Goal: Task Accomplishment & Management: Manage account settings

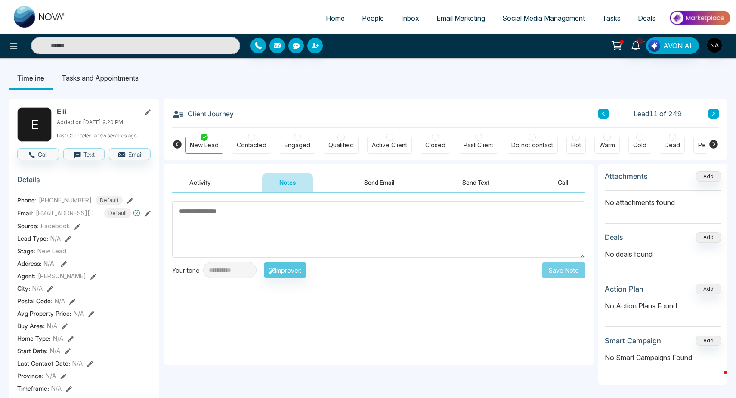
click at [605, 115] on icon at bounding box center [604, 113] width 4 height 5
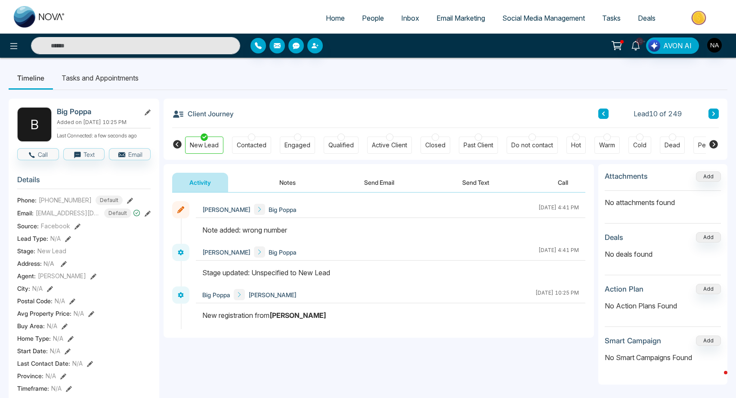
click at [714, 112] on icon at bounding box center [714, 113] width 4 height 5
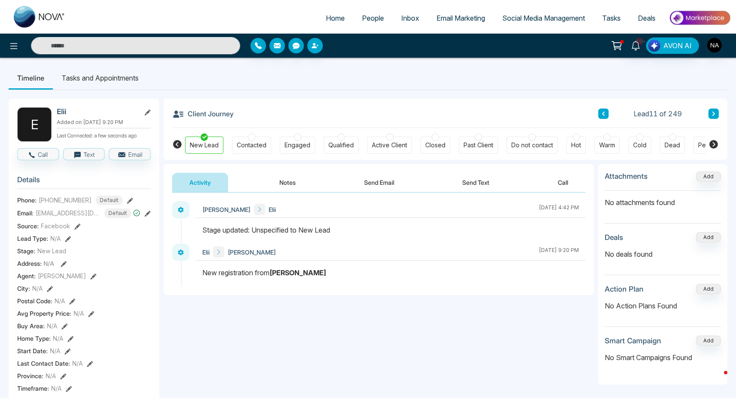
click at [280, 180] on button "Notes" at bounding box center [287, 182] width 51 height 19
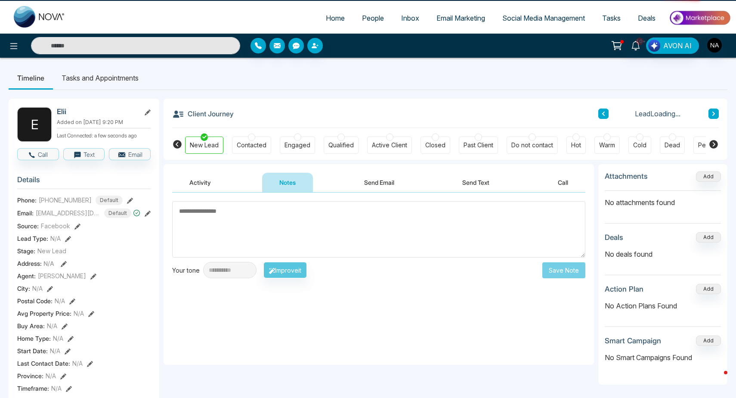
click at [255, 249] on textarea at bounding box center [378, 229] width 413 height 56
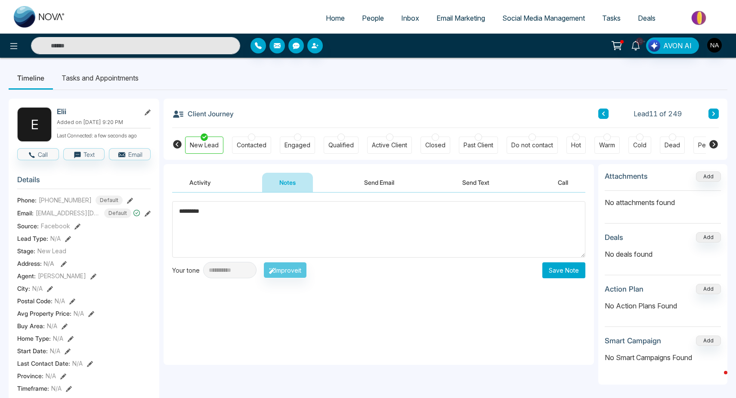
type textarea "*********"
click at [556, 276] on button "Save Note" at bounding box center [564, 270] width 43 height 16
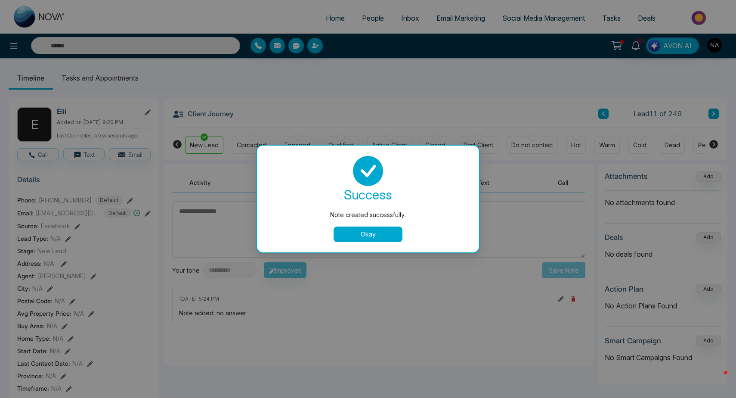
click at [345, 234] on button "Okay" at bounding box center [368, 235] width 69 height 16
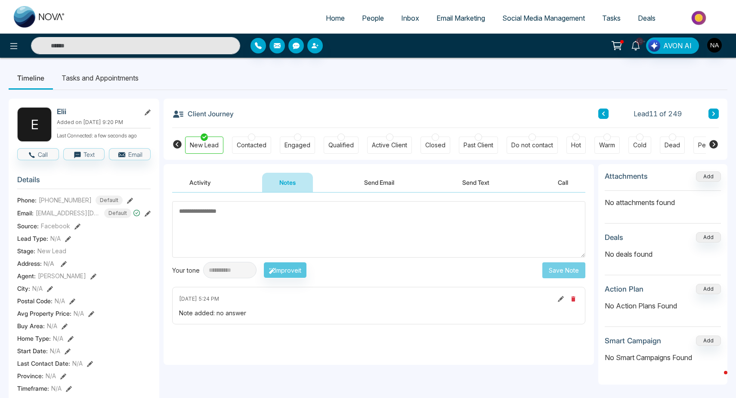
click at [221, 249] on textarea at bounding box center [378, 229] width 413 height 56
click at [718, 115] on button at bounding box center [714, 114] width 10 height 10
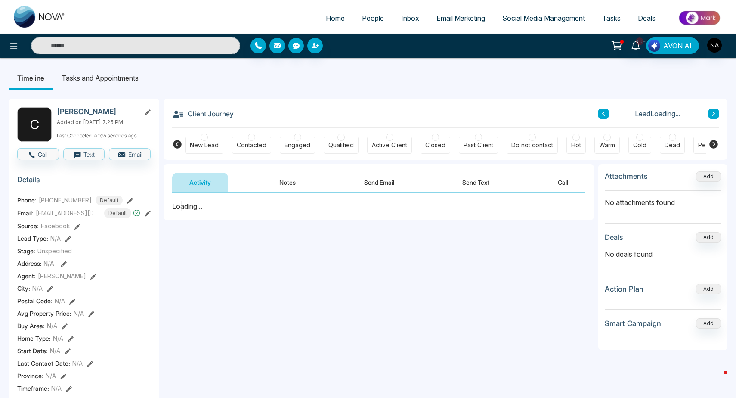
click at [285, 189] on button "Notes" at bounding box center [287, 182] width 51 height 19
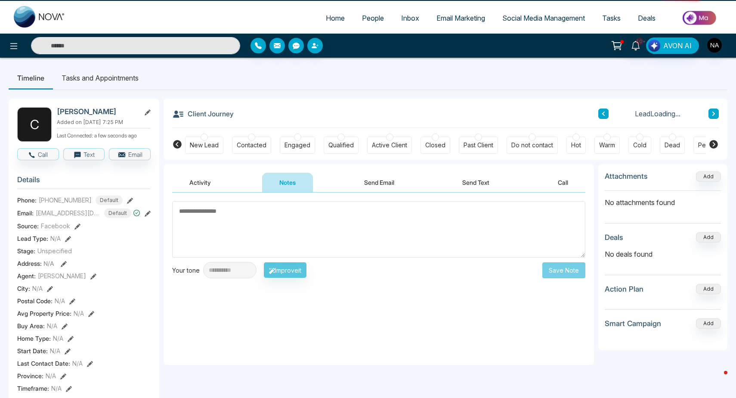
click at [206, 137] on div at bounding box center [204, 137] width 7 height 7
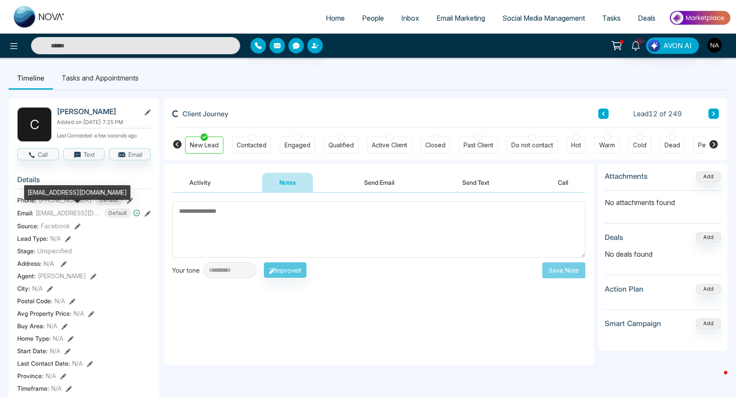
click at [64, 195] on div "[EMAIL_ADDRESS][DOMAIN_NAME]" at bounding box center [77, 192] width 106 height 15
copy div "[EMAIL_ADDRESS][DOMAIN_NAME]"
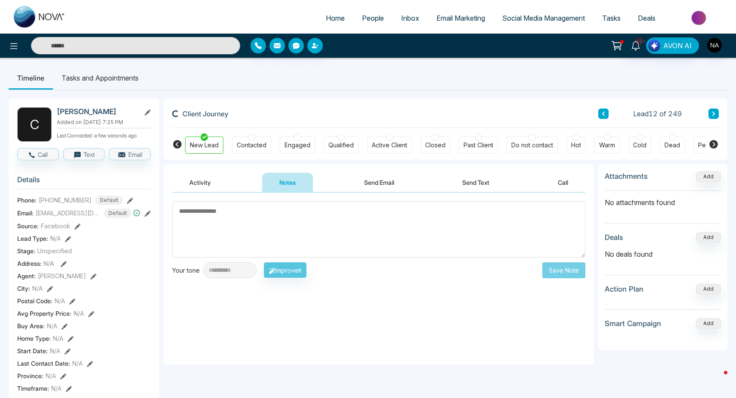
click at [226, 236] on textarea at bounding box center [378, 229] width 413 height 56
type textarea "*********"
click at [558, 267] on button "Save Note" at bounding box center [564, 270] width 43 height 16
click at [491, 224] on textarea "*********" at bounding box center [378, 229] width 413 height 56
click at [210, 142] on div "New Lead" at bounding box center [204, 145] width 29 height 9
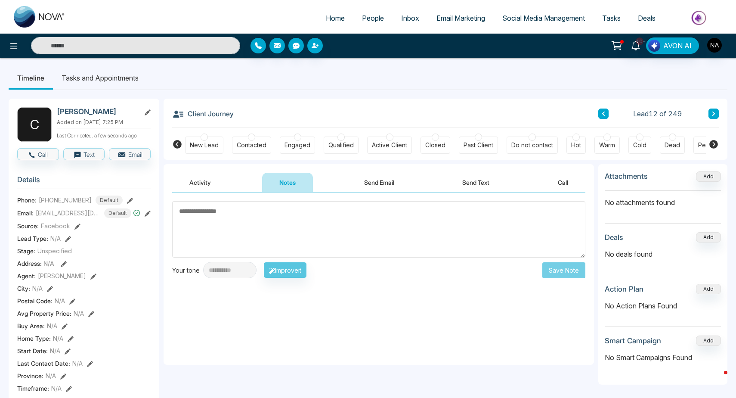
click at [199, 146] on div "New Lead" at bounding box center [204, 145] width 29 height 9
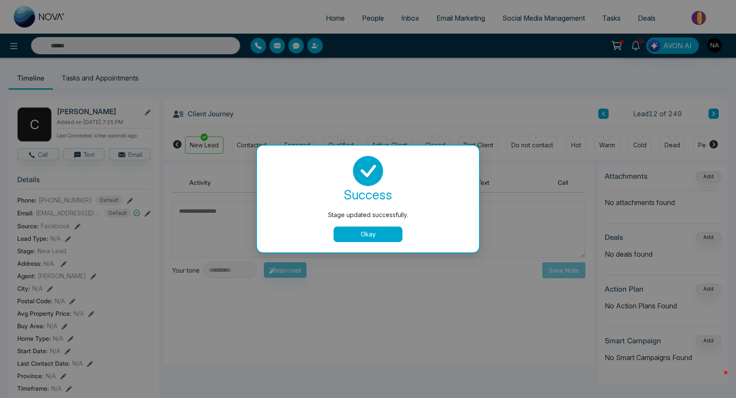
click at [354, 235] on button "Okay" at bounding box center [368, 235] width 69 height 16
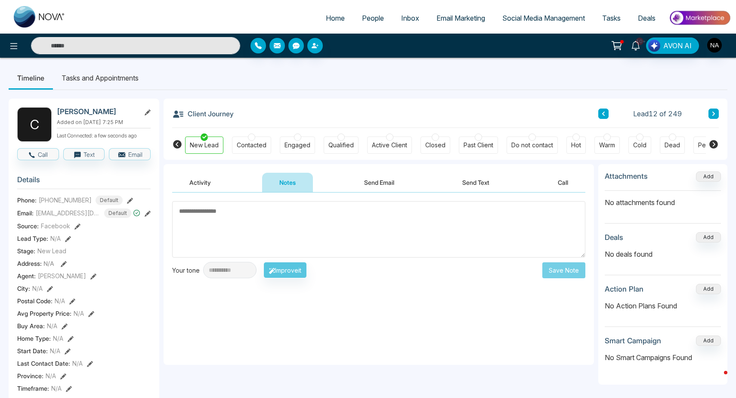
click at [261, 206] on textarea at bounding box center [378, 229] width 413 height 56
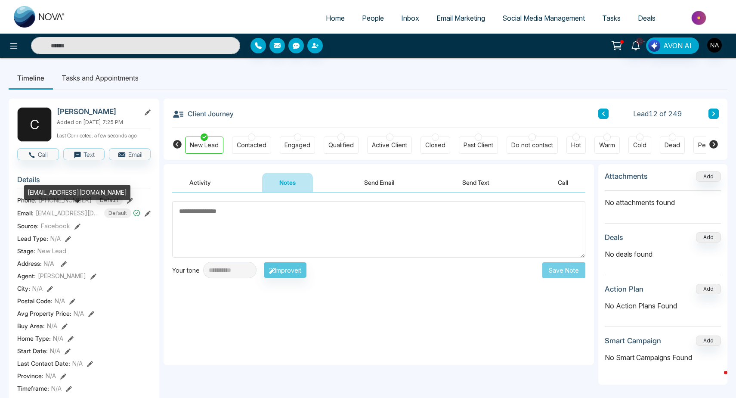
click at [50, 190] on div "[EMAIL_ADDRESS][DOMAIN_NAME]" at bounding box center [77, 192] width 106 height 15
copy div "[EMAIL_ADDRESS][DOMAIN_NAME]"
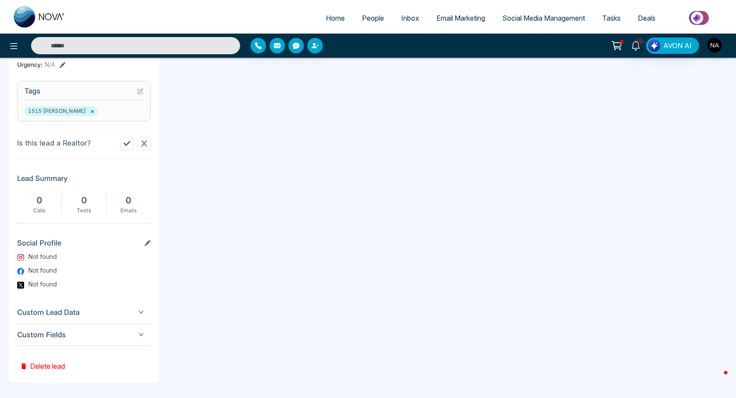
click at [64, 339] on span "Custom Fields" at bounding box center [84, 335] width 134 height 12
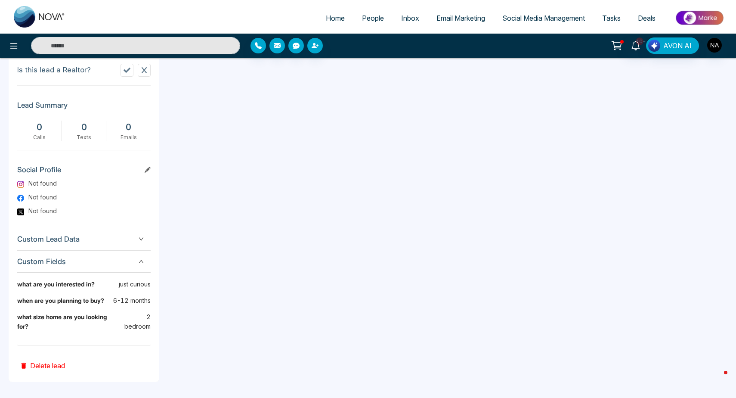
scroll to position [409, 0]
click at [137, 337] on div "what size home are you looking for? 2 bedroom" at bounding box center [84, 326] width 134 height 26
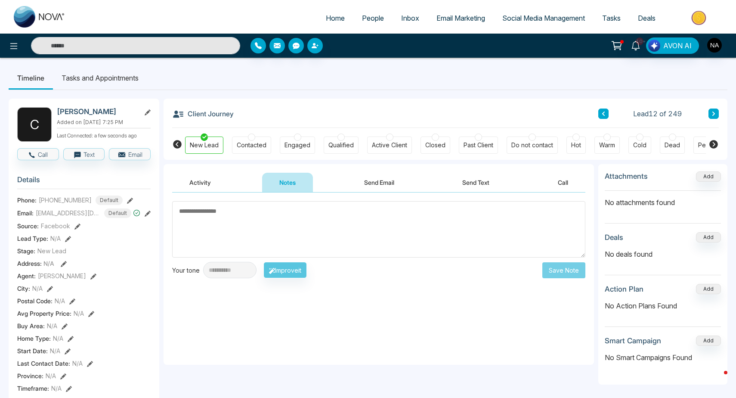
scroll to position [0, 0]
click at [239, 213] on textarea at bounding box center [378, 229] width 413 height 56
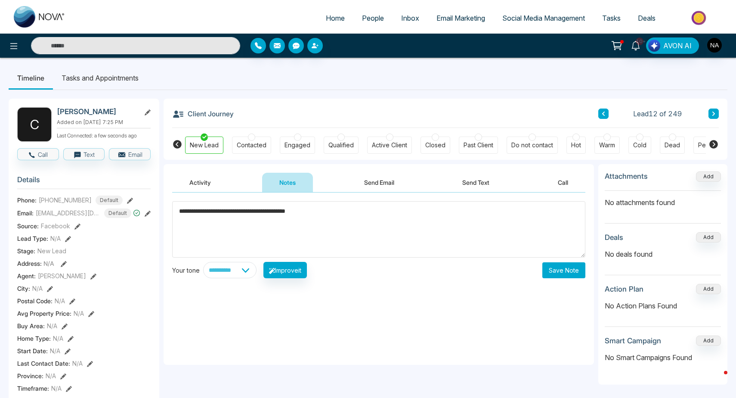
click at [298, 214] on textarea "**********" at bounding box center [378, 229] width 413 height 56
click at [335, 202] on textarea "**********" at bounding box center [378, 229] width 413 height 56
click at [316, 219] on textarea "**********" at bounding box center [378, 229] width 413 height 56
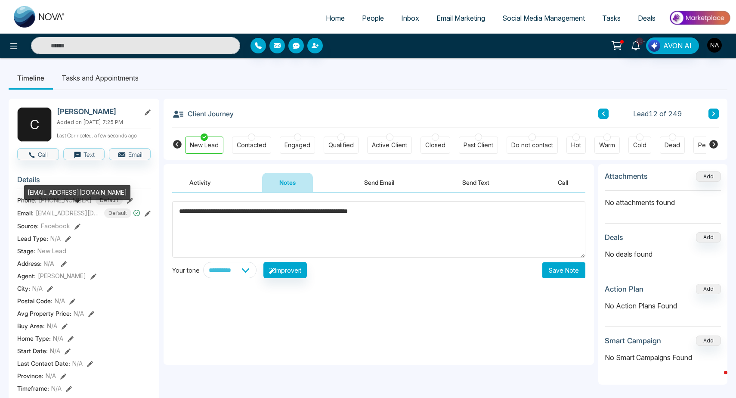
type textarea "**********"
click at [73, 194] on div "[EMAIL_ADDRESS][DOMAIN_NAME]" at bounding box center [77, 192] width 106 height 15
copy div "[EMAIL_ADDRESS][DOMAIN_NAME]"
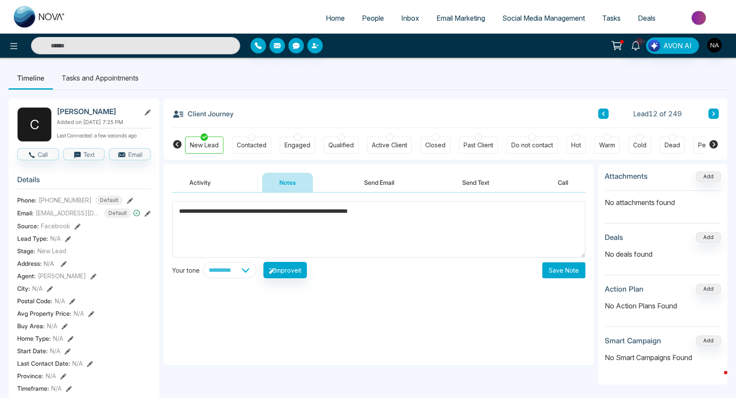
click at [286, 151] on div "Engaged" at bounding box center [297, 145] width 35 height 17
click at [606, 148] on div "Stage updated successfully. success Stage updated successfully. Okay" at bounding box center [368, 199] width 736 height 398
click at [611, 138] on div at bounding box center [607, 137] width 7 height 7
click at [709, 112] on body "Home People Inbox Email Marketing Social Media Management Tasks Deals 10+ AVON …" at bounding box center [368, 199] width 736 height 398
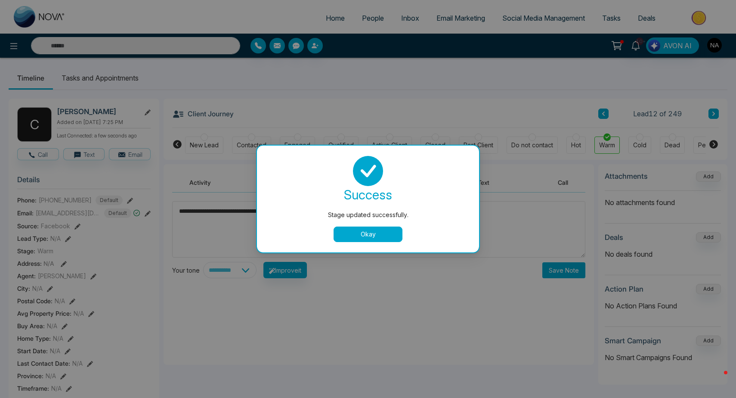
click at [379, 233] on button "Okay" at bounding box center [368, 235] width 69 height 16
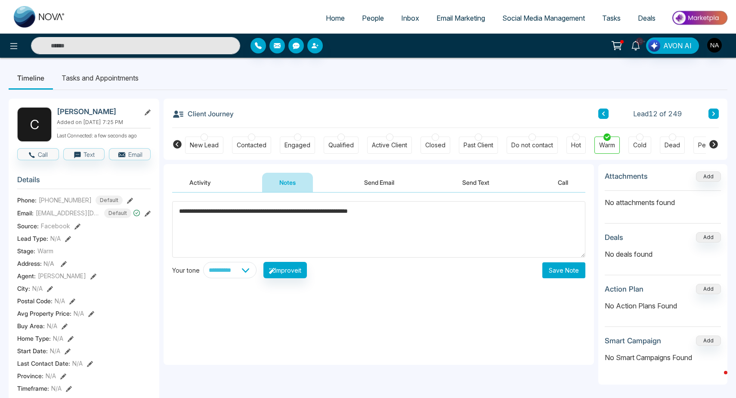
click at [713, 113] on icon at bounding box center [714, 113] width 4 height 5
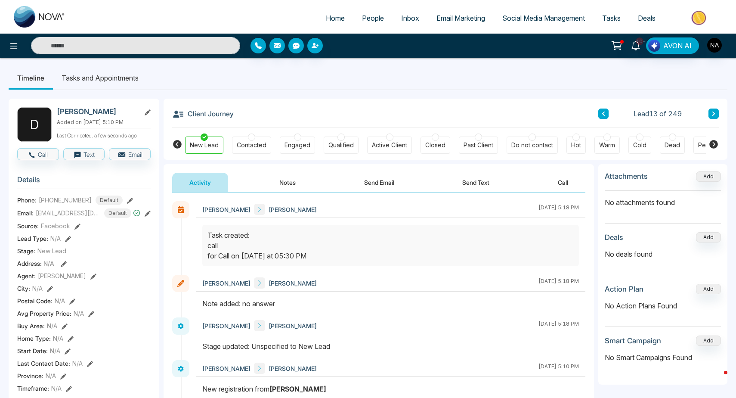
click at [718, 112] on button at bounding box center [714, 114] width 10 height 10
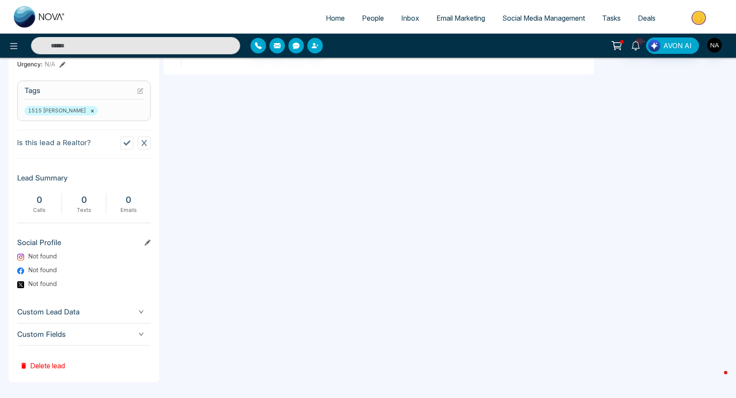
scroll to position [336, 0]
click at [52, 342] on div "Custom Fields" at bounding box center [84, 335] width 134 height 22
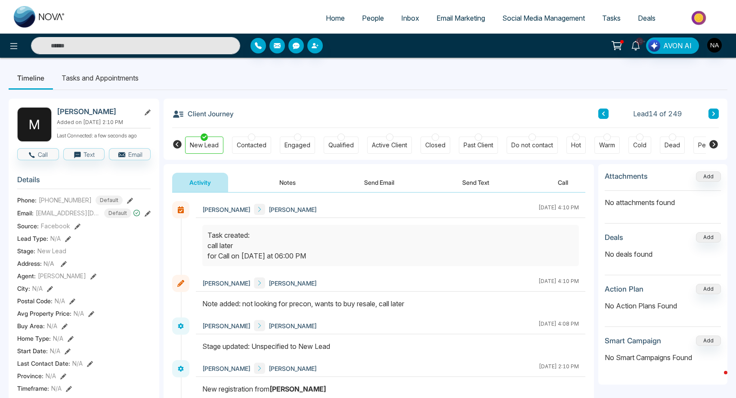
scroll to position [0, 0]
click at [371, 20] on span "People" at bounding box center [373, 18] width 22 height 9
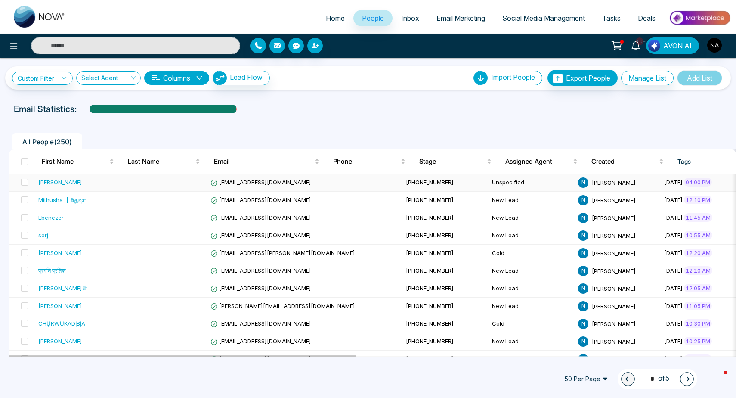
click at [135, 186] on td at bounding box center [164, 183] width 86 height 18
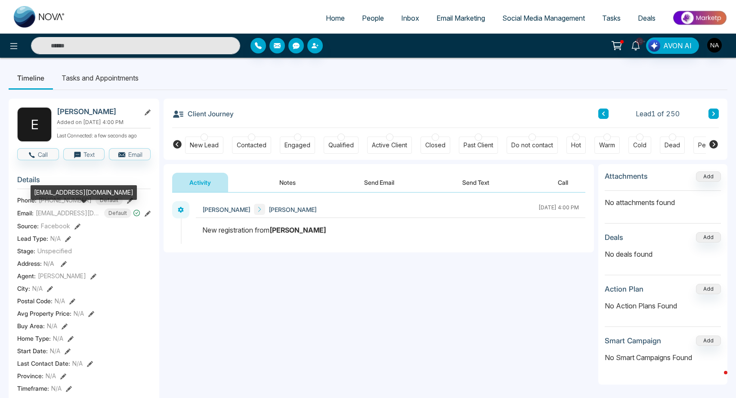
click at [58, 194] on div "eboniskeete@gmail.com" at bounding box center [84, 192] width 106 height 15
copy div "eboniskeete@gmail.com"
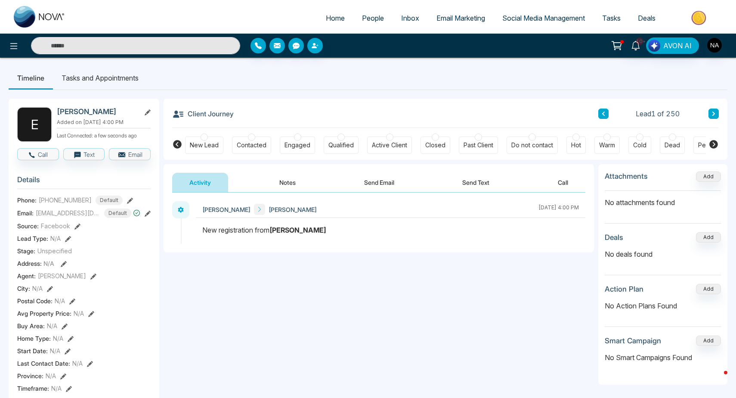
click at [270, 170] on div "Activity Notes Send Email Send Text Call" at bounding box center [379, 178] width 431 height 28
click at [277, 181] on button "Notes" at bounding box center [287, 182] width 51 height 19
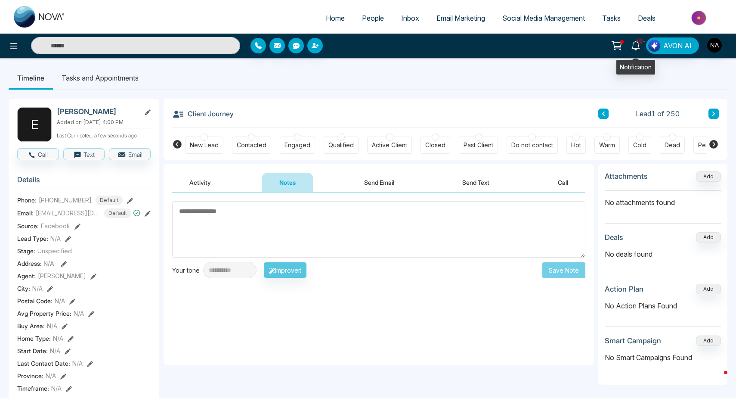
click at [632, 49] on icon at bounding box center [635, 45] width 9 height 9
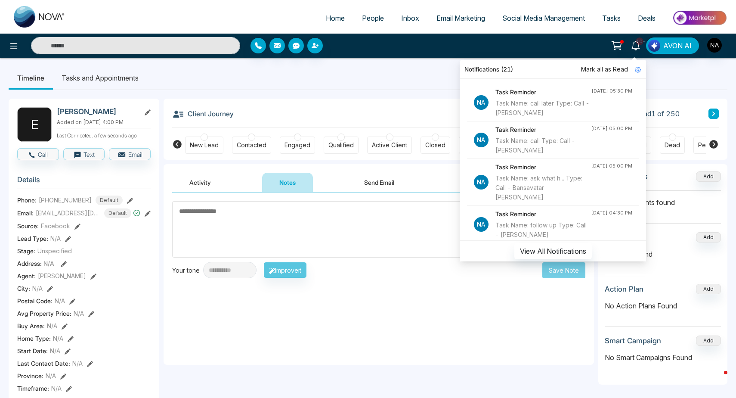
click at [606, 15] on span "Tasks" at bounding box center [612, 18] width 19 height 9
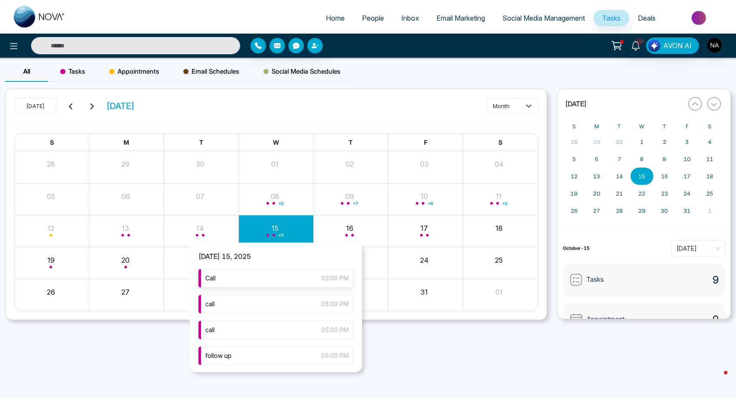
click at [242, 272] on div "Call 03:00 PM" at bounding box center [276, 278] width 155 height 19
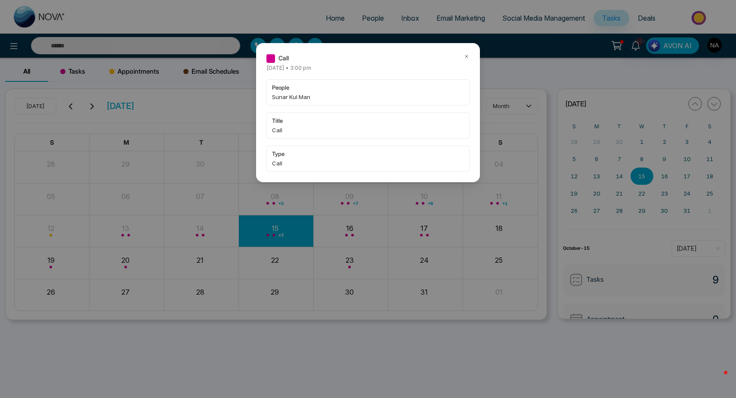
click at [163, 51] on div "Call Wednesday October-15-2025 • 3:00 pm people Sunar Kul Man title Call type C…" at bounding box center [368, 199] width 736 height 398
click at [135, 51] on div "Call Wednesday October-15-2025 • 3:00 pm people Sunar Kul Man title Call type C…" at bounding box center [368, 199] width 736 height 398
click at [469, 58] on icon at bounding box center [467, 56] width 6 height 6
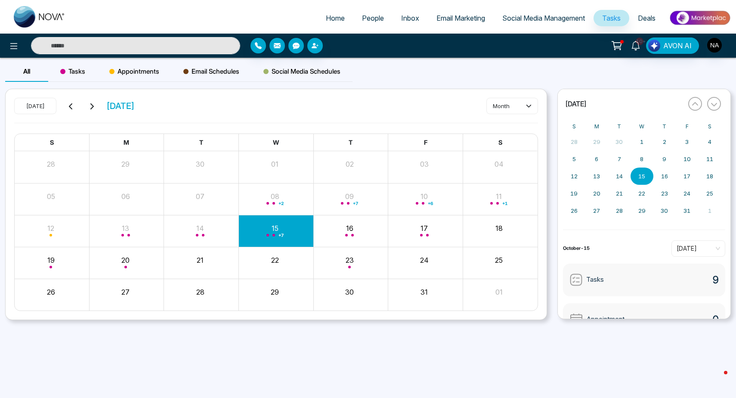
click at [185, 46] on input "text" at bounding box center [135, 45] width 209 height 17
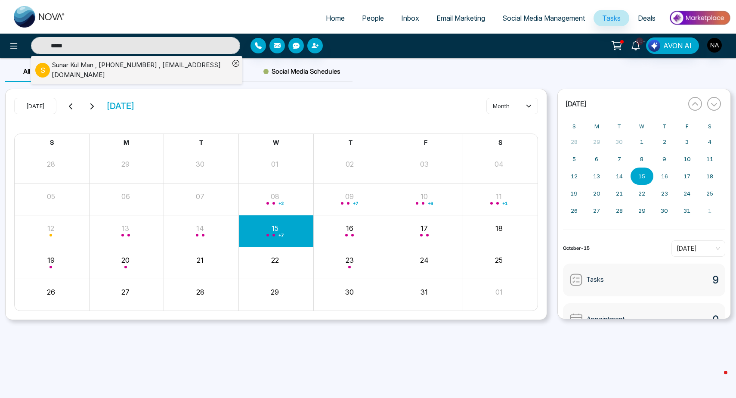
type input "*****"
click at [120, 67] on div "Sunar Kul Man , +14376618593 , kulmansunar111@gmail.com" at bounding box center [141, 69] width 178 height 19
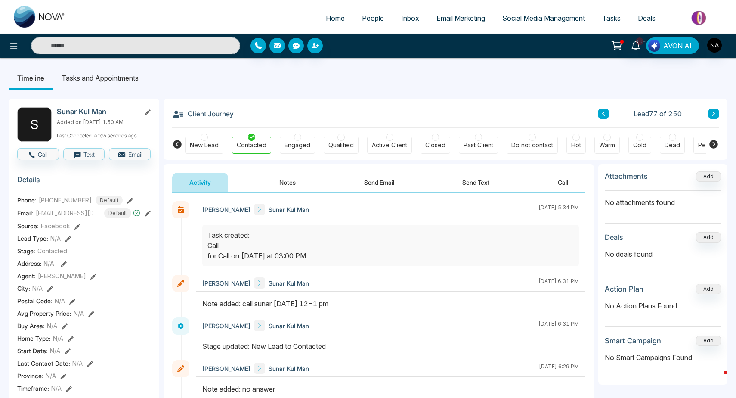
click at [650, 22] on span "Deals" at bounding box center [647, 18] width 18 height 9
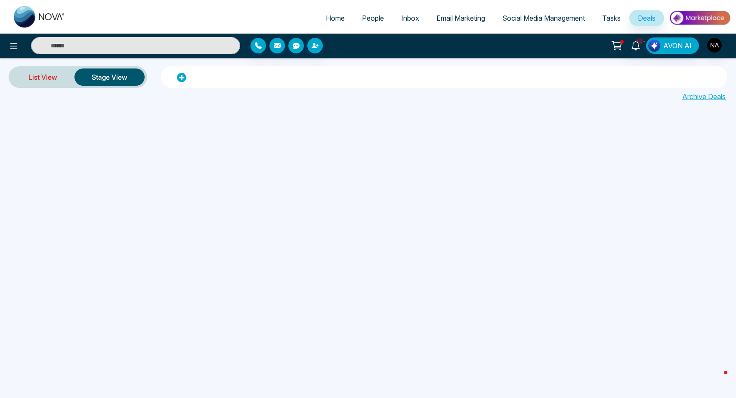
click at [55, 79] on link "List View" at bounding box center [42, 77] width 63 height 21
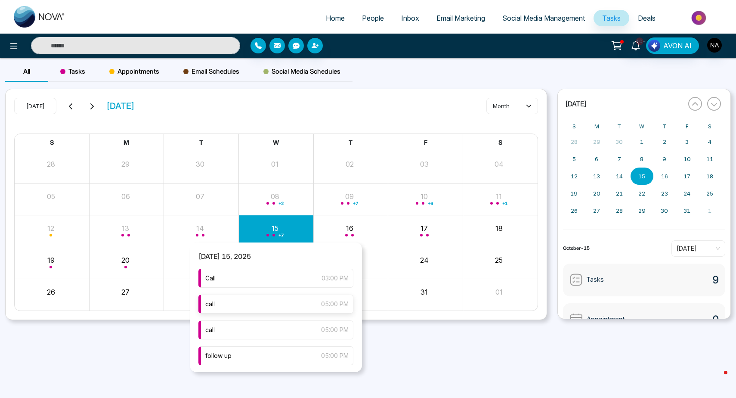
click at [250, 301] on div "call 05:00 PM" at bounding box center [276, 304] width 155 height 19
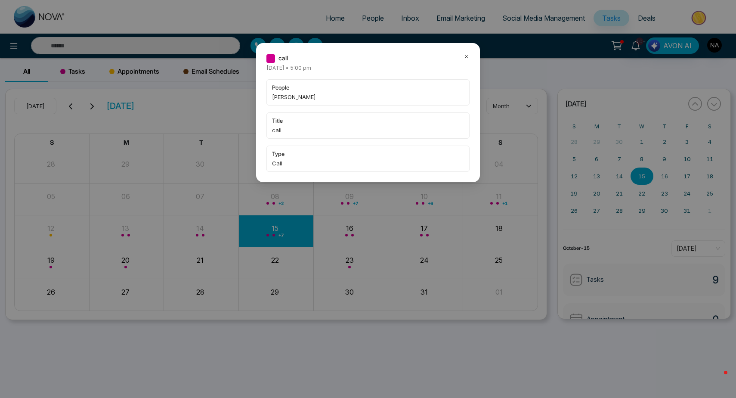
click at [464, 55] on icon at bounding box center [467, 56] width 6 height 6
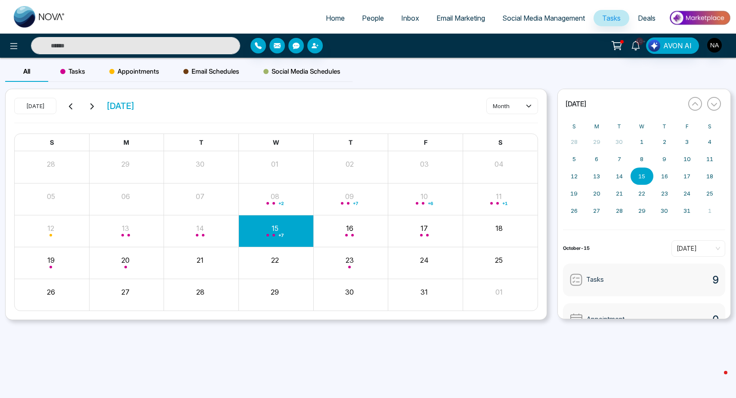
click at [170, 52] on input "text" at bounding box center [135, 45] width 209 height 17
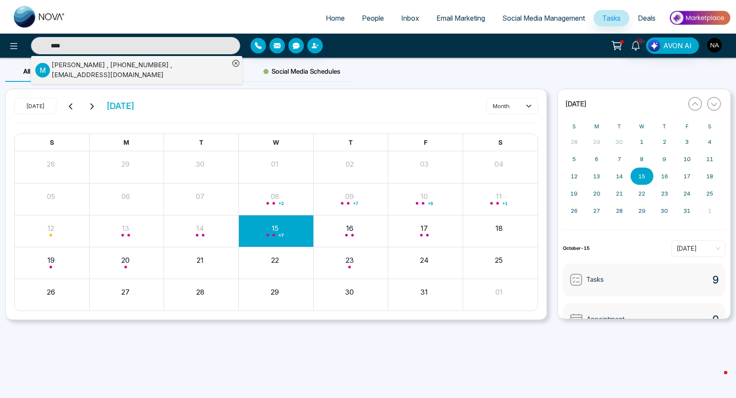
type input "****"
click at [80, 73] on div "Moiz Siddiqui , +12892318158 , moizsiddiqui@hotmail.com" at bounding box center [141, 69] width 178 height 19
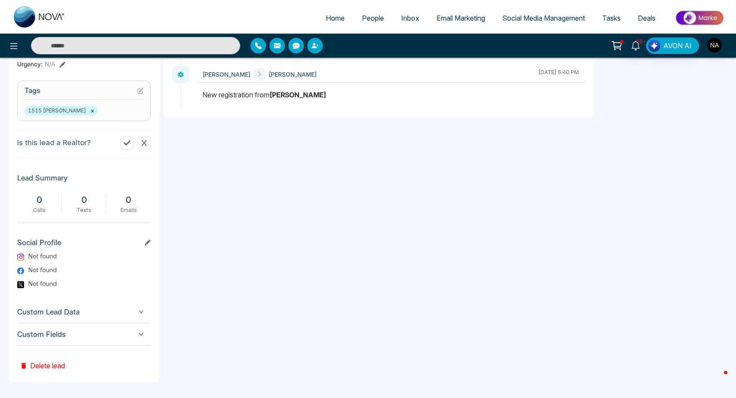
scroll to position [336, 0]
click at [137, 339] on span "Custom Fields" at bounding box center [84, 335] width 134 height 12
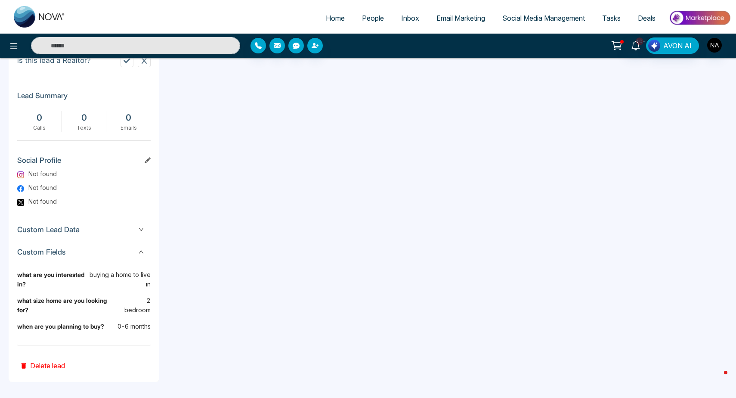
scroll to position [419, 0]
click at [101, 236] on div "Custom Lead Data" at bounding box center [84, 230] width 134 height 22
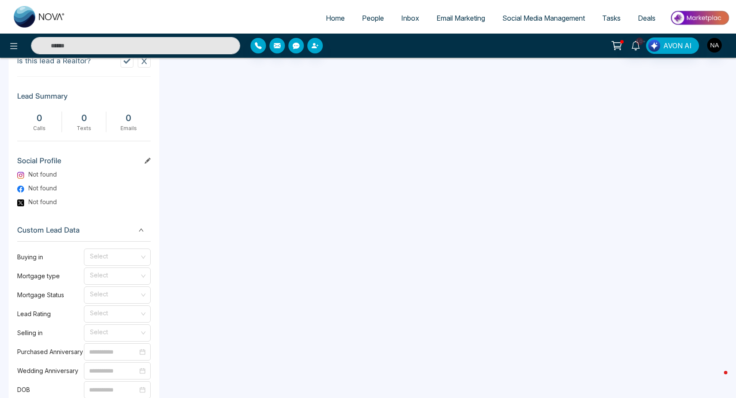
click at [101, 236] on div "Custom Lead Data" at bounding box center [84, 230] width 134 height 22
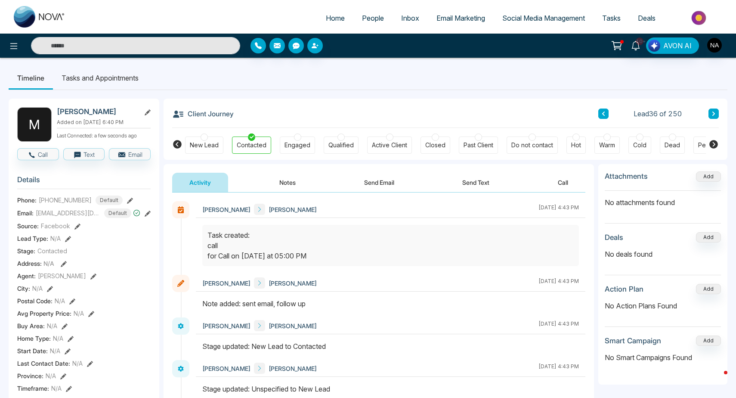
scroll to position [0, 0]
drag, startPoint x: 57, startPoint y: 111, endPoint x: 144, endPoint y: 140, distance: 91.5
click at [144, 140] on div "Moiz Siddiqui Added on October 10 2025 | 6:40 PM Last Connected: a few seconds …" at bounding box center [104, 124] width 94 height 34
click at [148, 134] on p "Last Connected: a few seconds ago" at bounding box center [104, 134] width 94 height 9
drag, startPoint x: 148, startPoint y: 134, endPoint x: 40, endPoint y: 107, distance: 111.8
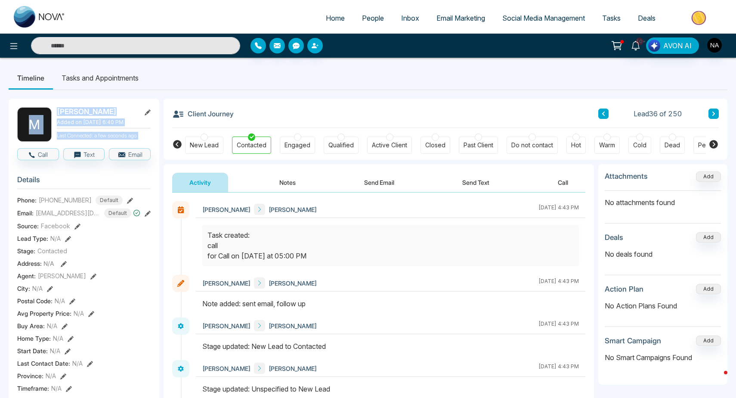
click at [58, 116] on h2 "Moiz Siddiqui" at bounding box center [97, 111] width 80 height 9
drag, startPoint x: 58, startPoint y: 113, endPoint x: 146, endPoint y: 140, distance: 92.4
click at [146, 140] on div "Moiz Siddiqui Added on October 10 2025 | 6:40 PM Last Connected: a few seconds …" at bounding box center [104, 124] width 94 height 34
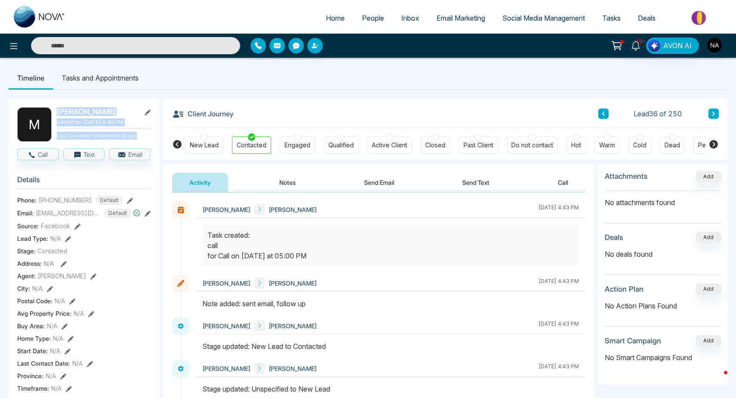
drag, startPoint x: 146, startPoint y: 140, endPoint x: 56, endPoint y: 113, distance: 94.4
click at [56, 113] on div "M Moiz Siddiqui Added on October 10 2025 | 6:40 PM Last Connected: a few second…" at bounding box center [84, 124] width 134 height 34
click at [140, 135] on p "Last Connected: a few seconds ago" at bounding box center [104, 134] width 94 height 9
click at [145, 137] on p "Last Connected: a few seconds ago" at bounding box center [104, 134] width 94 height 9
drag, startPoint x: 145, startPoint y: 137, endPoint x: 123, endPoint y: 127, distance: 24.3
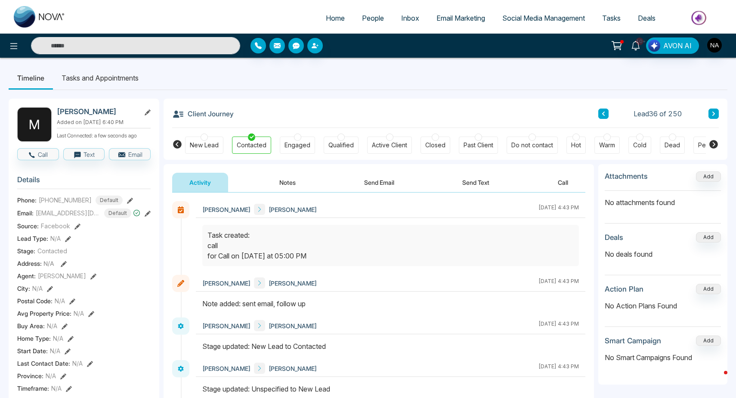
click at [123, 127] on div "Moiz Siddiqui Added on October 10 2025 | 6:40 PM Last Connected: a few seconds …" at bounding box center [104, 124] width 94 height 34
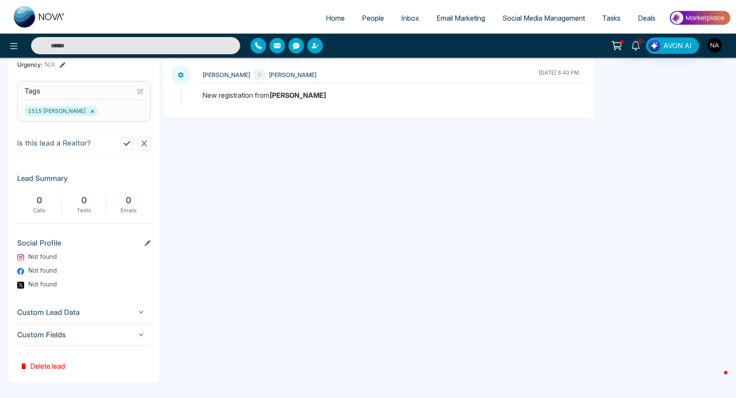
click at [119, 332] on span "Custom Fields" at bounding box center [84, 335] width 134 height 12
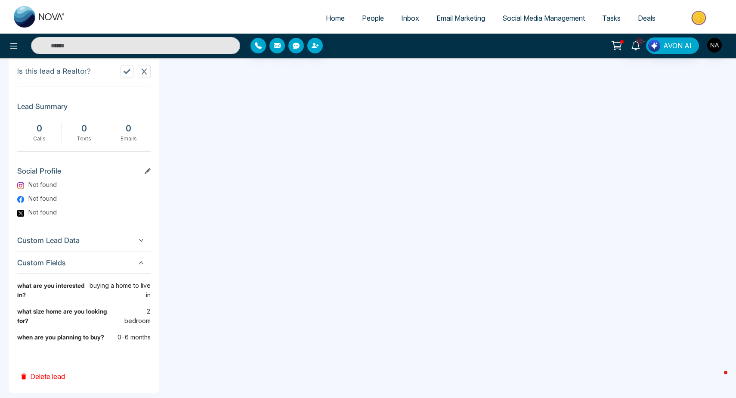
scroll to position [407, 0]
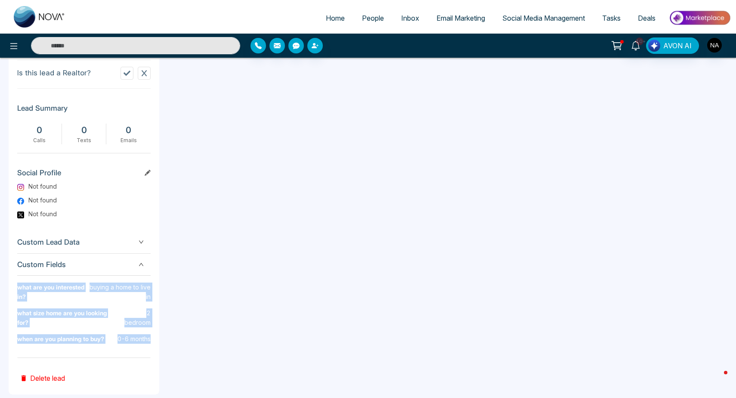
drag, startPoint x: 152, startPoint y: 338, endPoint x: 17, endPoint y: 282, distance: 145.8
click at [17, 282] on div "M Moiz Siddiqui Added on October 10 2025 | 6:40 PM Last Connected: a few second…" at bounding box center [84, 43] width 151 height 702
click at [152, 339] on div "M Moiz Siddiqui Added on October 10 2025 | 6:40 PM Last Connected: a few second…" at bounding box center [84, 43] width 151 height 702
drag, startPoint x: 150, startPoint y: 338, endPoint x: 4, endPoint y: 296, distance: 152.3
click at [4, 296] on div "Timeline Tasks and Appointments M Moiz Siddiqui Added on October 10 2025 | 6:40…" at bounding box center [368, 31] width 736 height 761
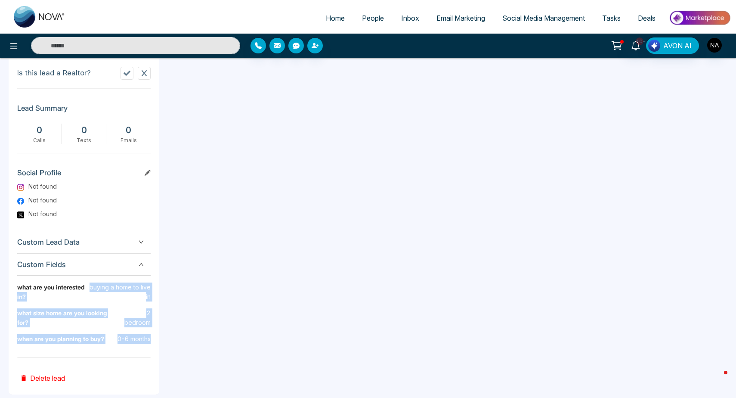
click at [17, 296] on div "M Moiz Siddiqui Added on October 10 2025 | 6:40 PM Last Connected: a few second…" at bounding box center [84, 43] width 151 height 702
drag, startPoint x: 17, startPoint y: 285, endPoint x: 140, endPoint y: 355, distance: 142.1
click at [140, 355] on div "M Moiz Siddiqui Added on October 10 2025 | 6:40 PM Last Connected: a few second…" at bounding box center [84, 43] width 151 height 702
click at [140, 355] on div "what are you interested in? buying a home to live in what size home are you loo…" at bounding box center [84, 317] width 134 height 82
drag, startPoint x: 152, startPoint y: 338, endPoint x: 7, endPoint y: 286, distance: 153.5
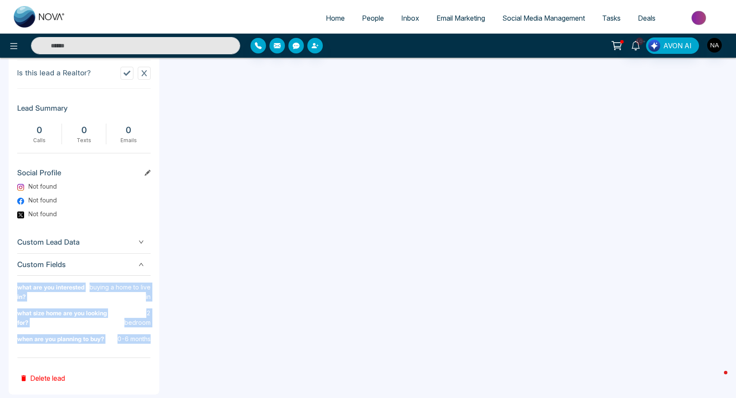
click at [7, 286] on div "Timeline Tasks and Appointments M Moiz Siddiqui Added on October 10 2025 | 6:40…" at bounding box center [368, 31] width 736 height 761
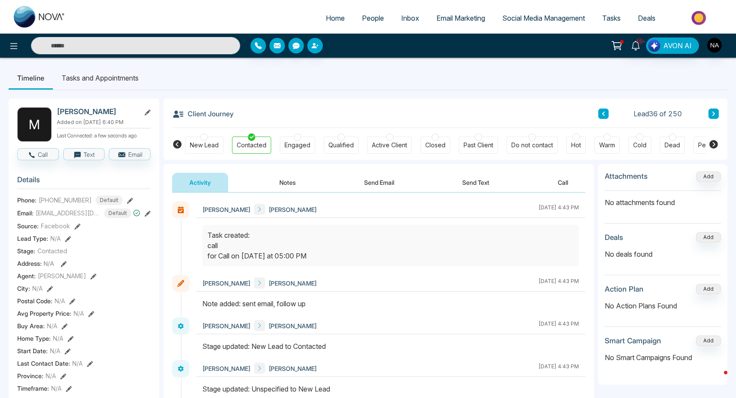
scroll to position [0, 0]
click at [301, 185] on button "Notes" at bounding box center [287, 182] width 51 height 19
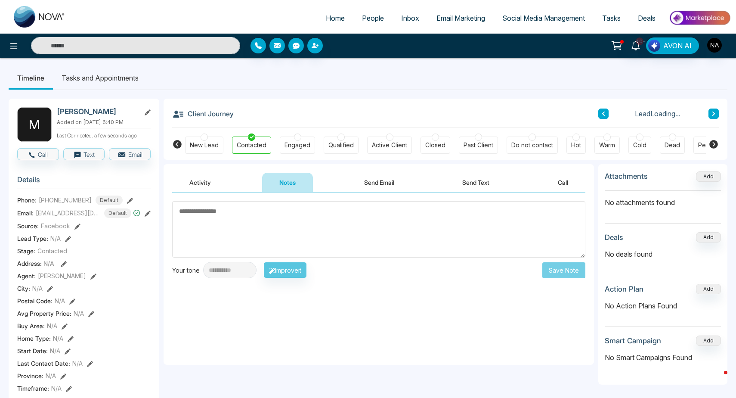
click at [274, 217] on textarea at bounding box center [378, 229] width 413 height 56
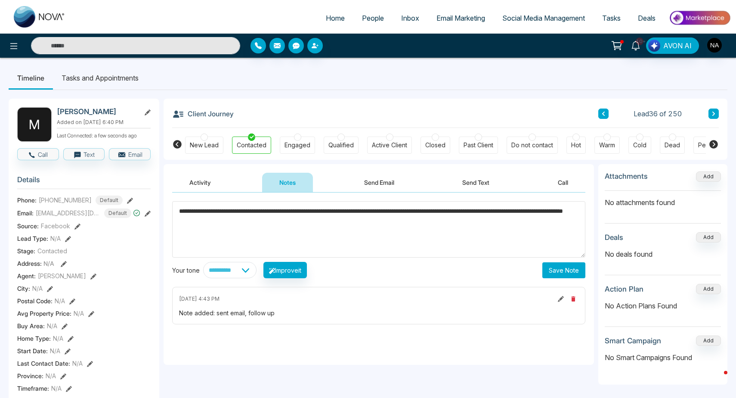
type textarea "**********"
click at [297, 144] on div "Engaged" at bounding box center [298, 145] width 26 height 9
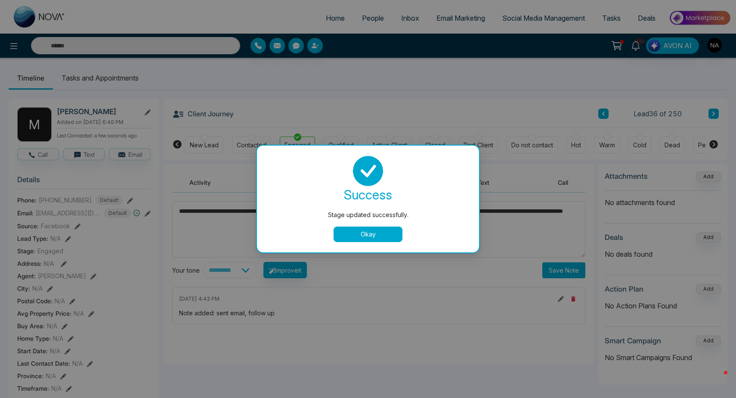
click at [372, 234] on button "Okay" at bounding box center [368, 235] width 69 height 16
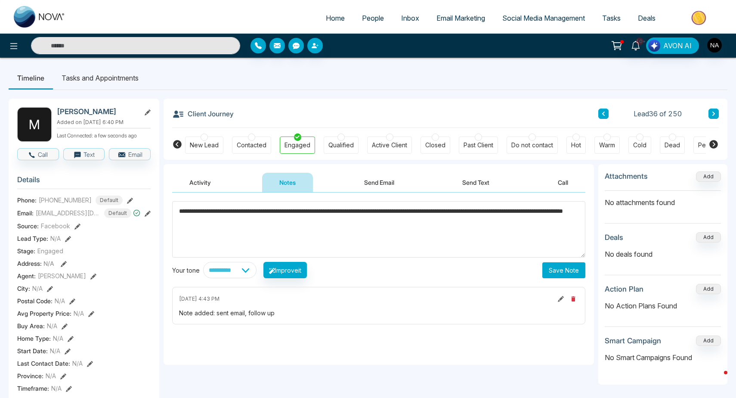
click at [607, 150] on div "Warm" at bounding box center [607, 145] width 25 height 17
click at [286, 139] on div "Engaged" at bounding box center [297, 145] width 35 height 17
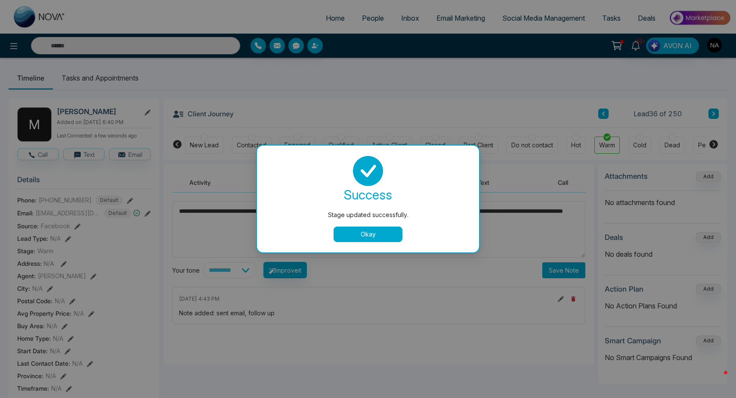
click at [356, 252] on div "success Stage updated successfully. Okay" at bounding box center [368, 199] width 222 height 107
click at [354, 236] on button "Okay" at bounding box center [368, 235] width 69 height 16
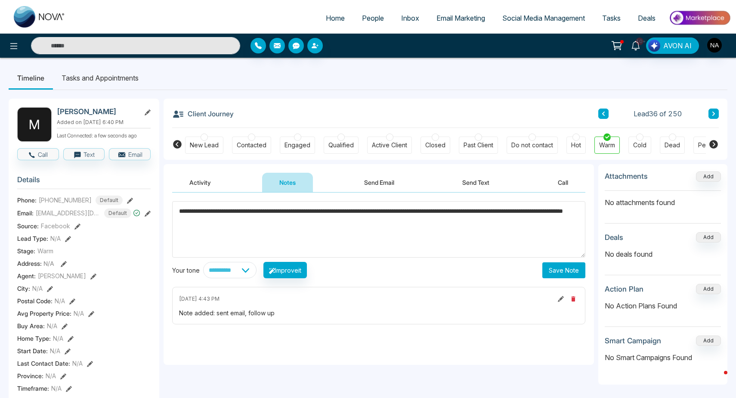
click at [299, 147] on div "Engaged" at bounding box center [298, 145] width 26 height 9
click at [577, 271] on button "Save Note" at bounding box center [564, 270] width 43 height 16
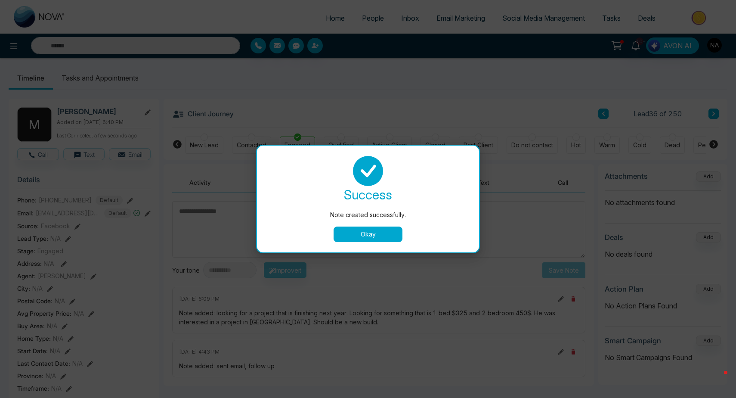
click at [376, 236] on button "Okay" at bounding box center [368, 235] width 69 height 16
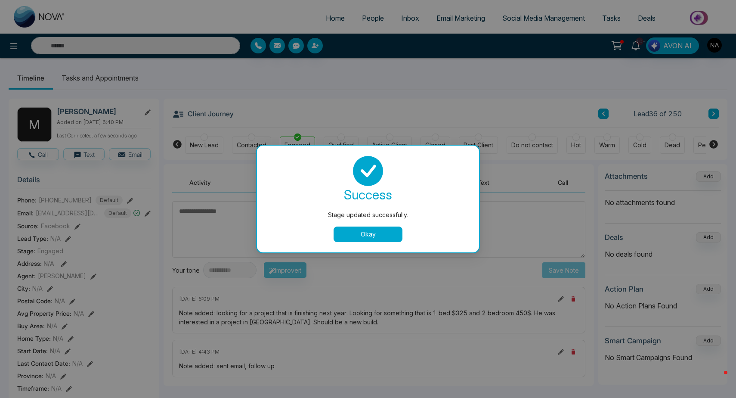
click at [358, 233] on button "Okay" at bounding box center [368, 235] width 69 height 16
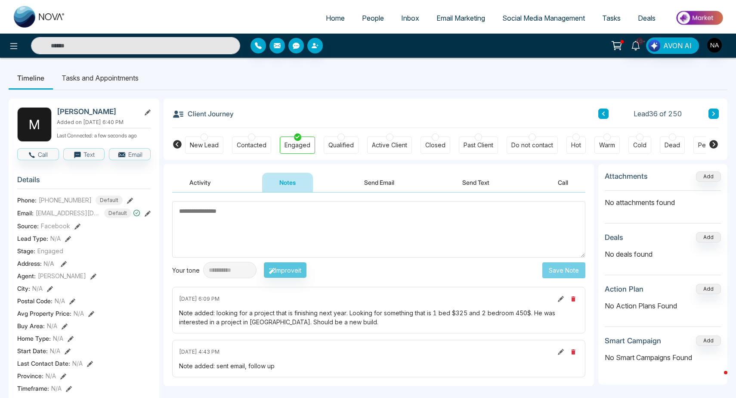
click at [709, 118] on div "Lead 36 of 250" at bounding box center [659, 114] width 121 height 10
click at [607, 22] on link "Tasks" at bounding box center [612, 18] width 36 height 16
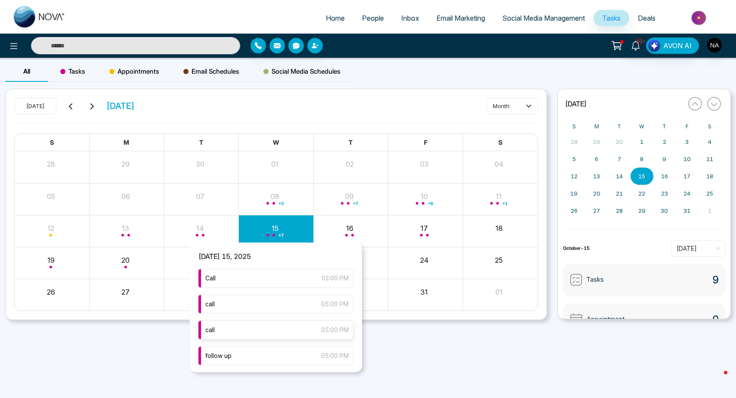
click at [234, 329] on div "call 05:00 PM" at bounding box center [276, 329] width 155 height 19
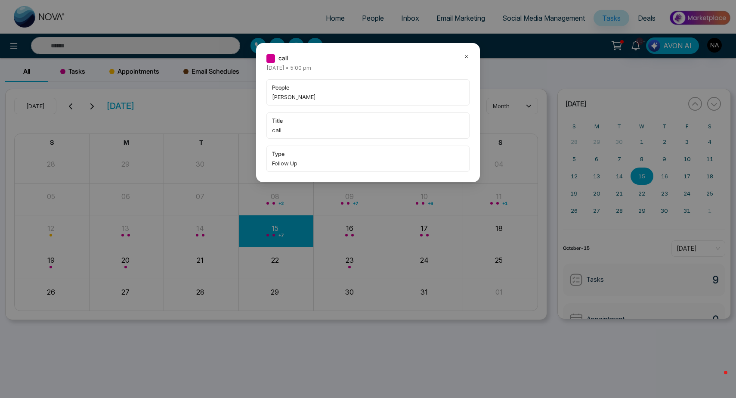
click at [466, 57] on icon at bounding box center [467, 56] width 6 height 6
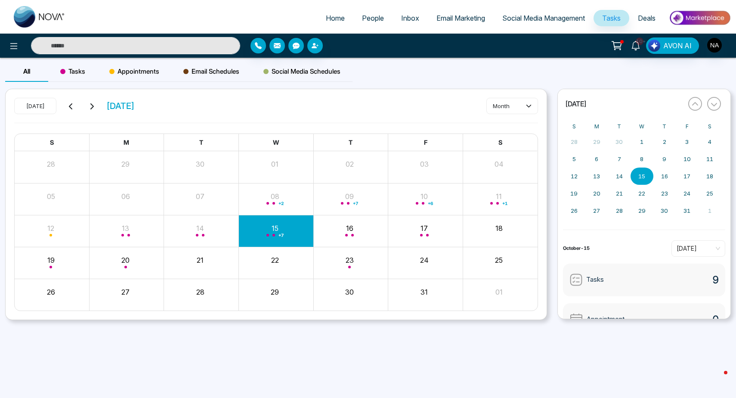
click at [143, 53] on input "text" at bounding box center [135, 45] width 209 height 17
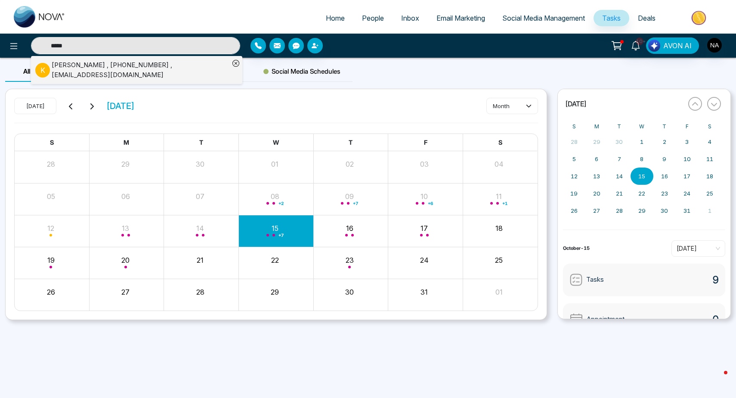
type input "*****"
click at [108, 78] on div "Kisha Mugunthan , +14374361995 , kishamugunthan@gmail.com" at bounding box center [141, 69] width 178 height 19
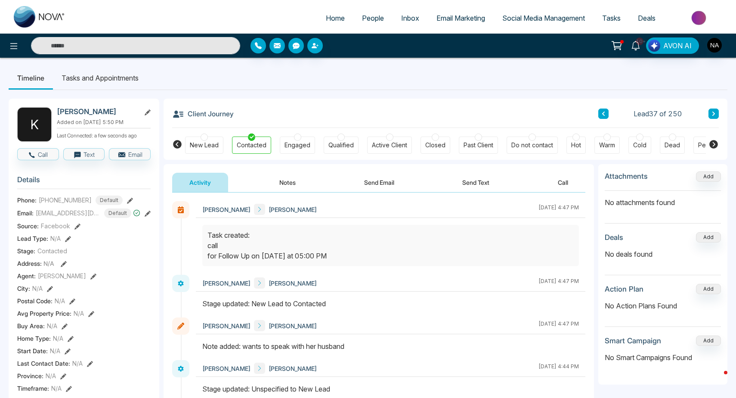
click at [286, 183] on button "Notes" at bounding box center [287, 182] width 51 height 19
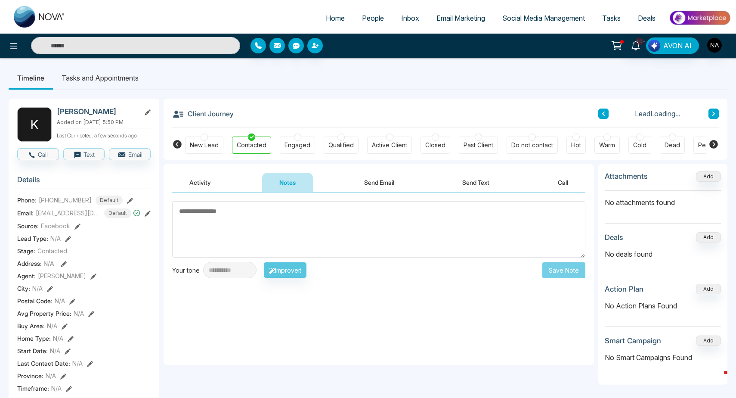
click at [243, 230] on textarea at bounding box center [378, 229] width 413 height 56
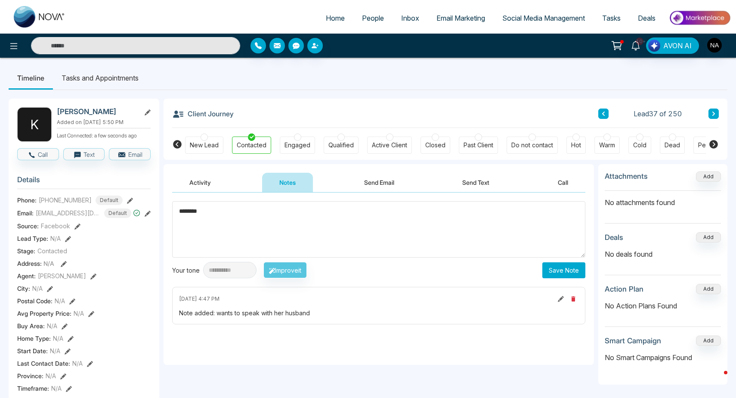
type textarea "*********"
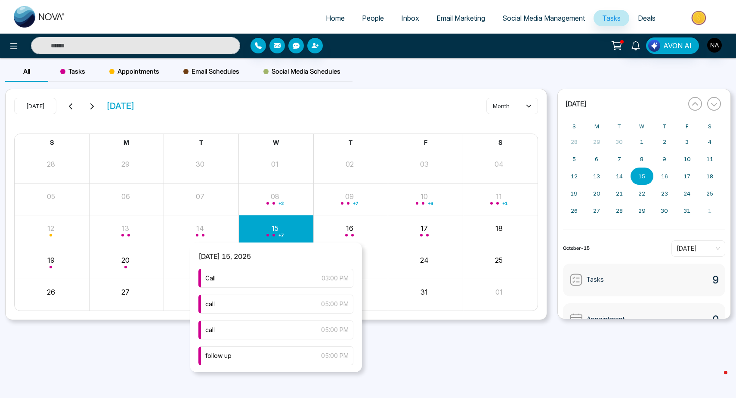
click at [273, 231] on div "+ 7" at bounding box center [276, 231] width 75 height 21
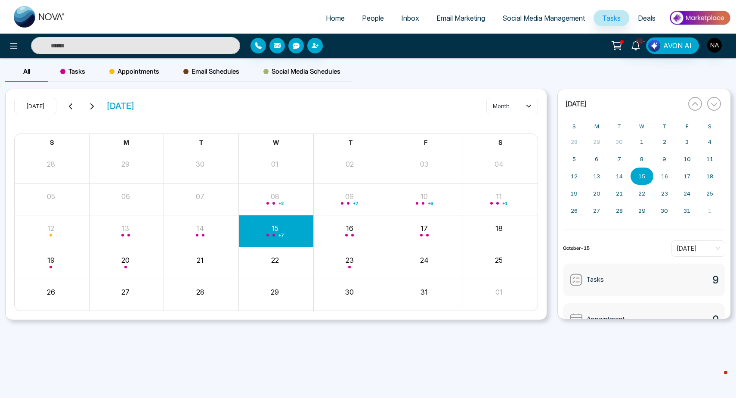
click at [280, 233] on span "+ 7" at bounding box center [281, 234] width 5 height 3
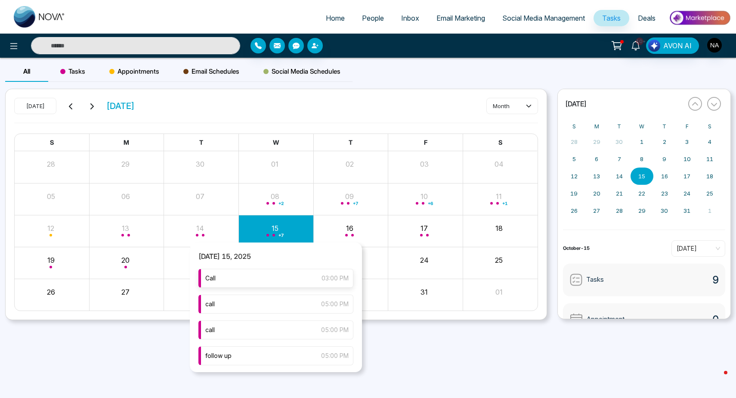
click at [256, 279] on div "Call 03:00 PM" at bounding box center [276, 278] width 155 height 19
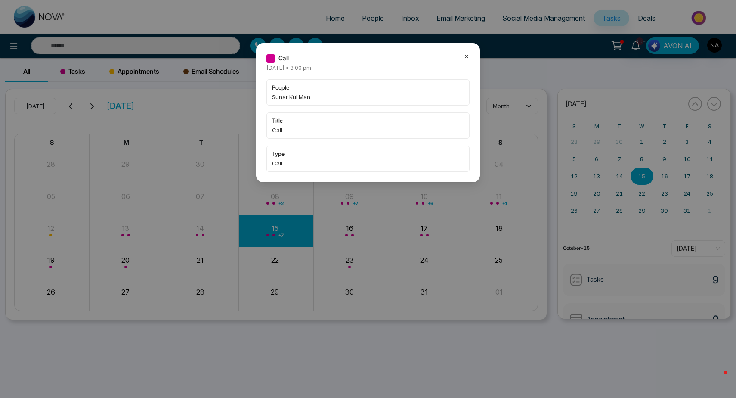
click at [262, 234] on div "Call Wednesday October-15-2025 • 3:00 pm people Sunar Kul Man title Call type C…" at bounding box center [368, 199] width 736 height 398
click at [279, 234] on div "Call Wednesday October-15-2025 • 3:00 pm people Sunar Kul Man title Call type C…" at bounding box center [368, 199] width 736 height 398
click at [467, 59] on icon at bounding box center [467, 56] width 6 height 6
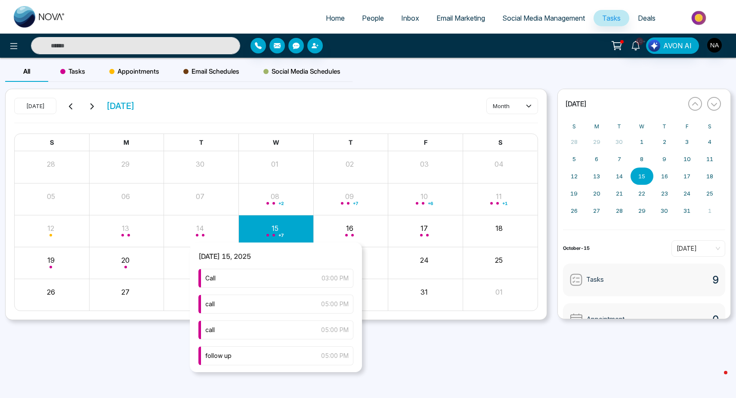
click at [266, 236] on div "+ 7" at bounding box center [276, 231] width 75 height 21
click at [247, 301] on div "call 05:00 PM" at bounding box center [276, 304] width 155 height 19
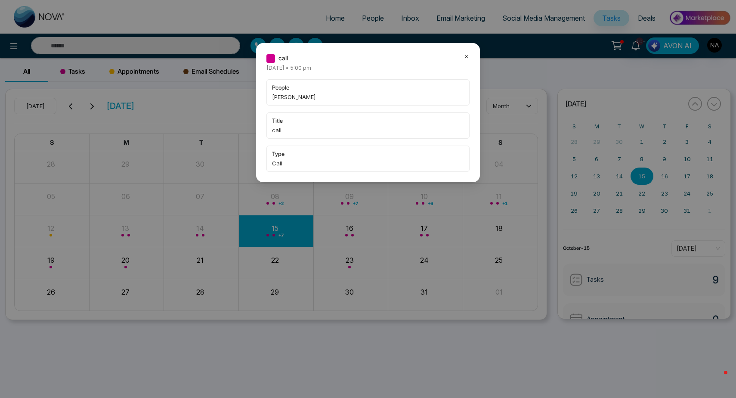
click at [467, 53] on div "call Wednesday October-15-2025 • 5:00 pm people Moiz Siddiqui title call type C…" at bounding box center [368, 112] width 224 height 139
click at [466, 57] on icon at bounding box center [467, 56] width 6 height 6
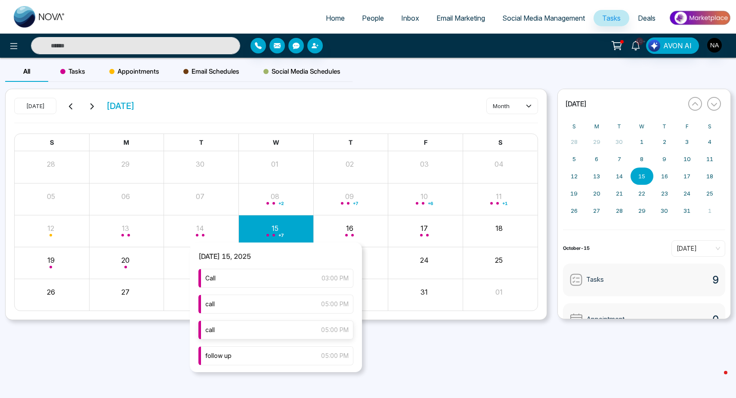
click at [206, 327] on span "call" at bounding box center [209, 329] width 9 height 9
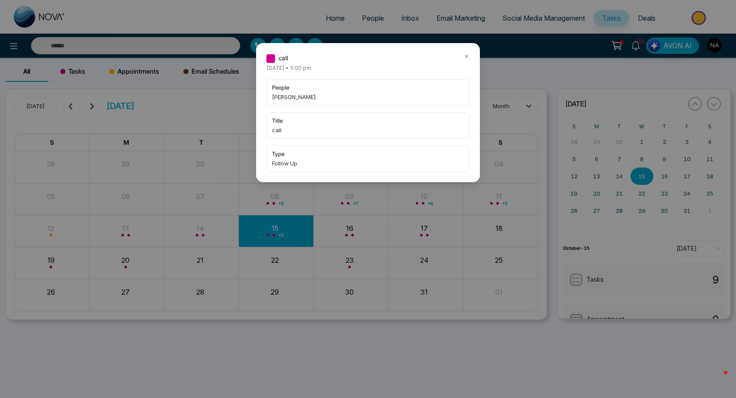
click at [466, 56] on icon at bounding box center [467, 56] width 6 height 6
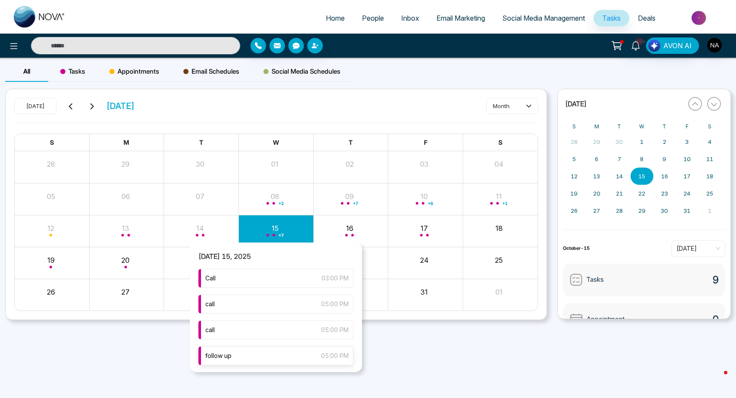
click at [230, 355] on span "follow up" at bounding box center [218, 355] width 26 height 9
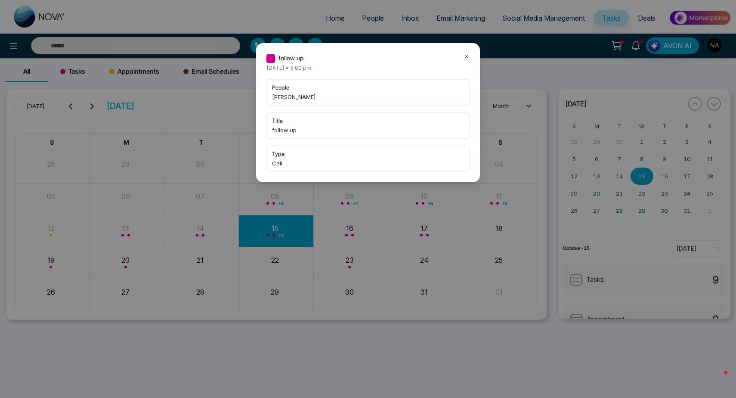
click at [466, 56] on icon at bounding box center [467, 56] width 3 height 3
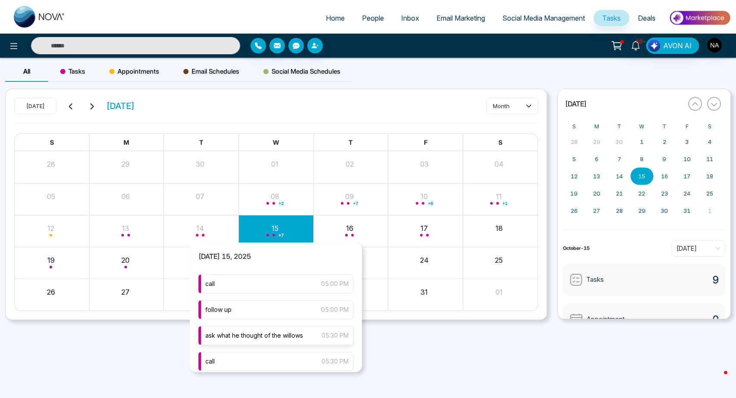
scroll to position [47, 0]
click at [232, 302] on div "follow up 05:00 PM" at bounding box center [276, 308] width 155 height 19
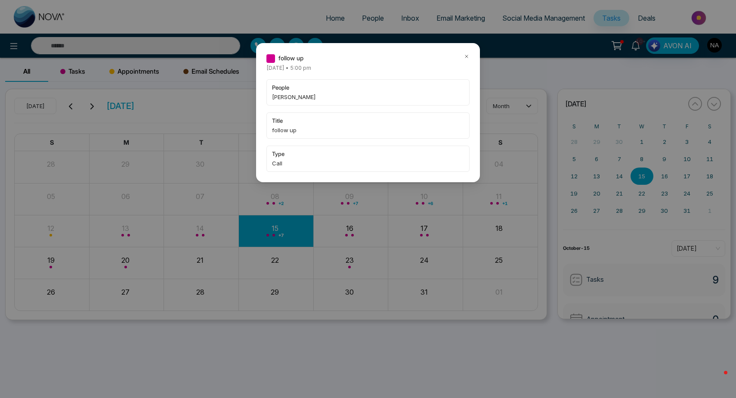
click at [466, 55] on icon at bounding box center [467, 56] width 6 height 6
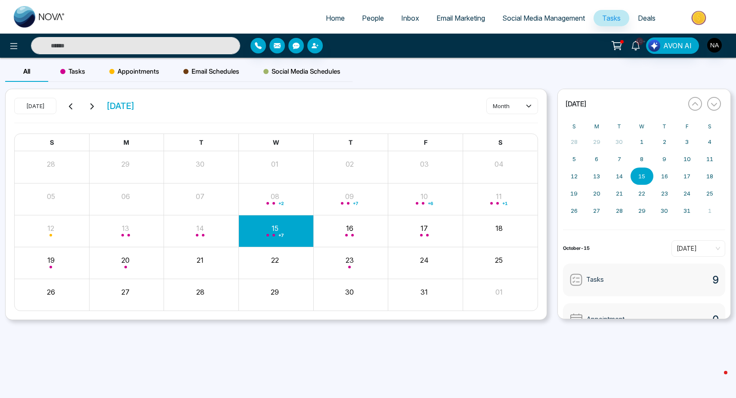
click at [205, 47] on input "text" at bounding box center [135, 45] width 209 height 17
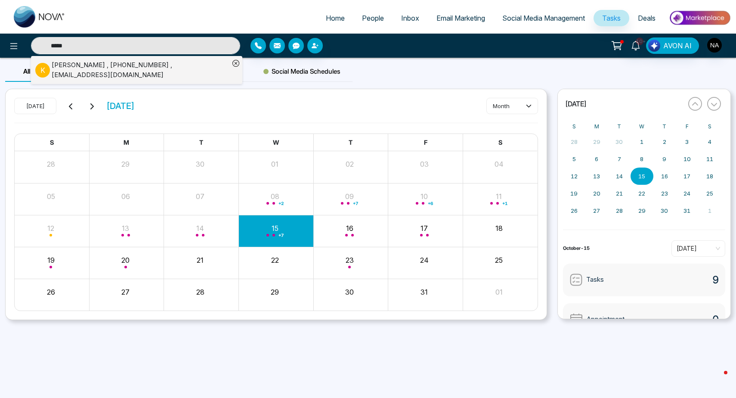
type input "*****"
click at [282, 228] on div "+ 7" at bounding box center [276, 231] width 75 height 21
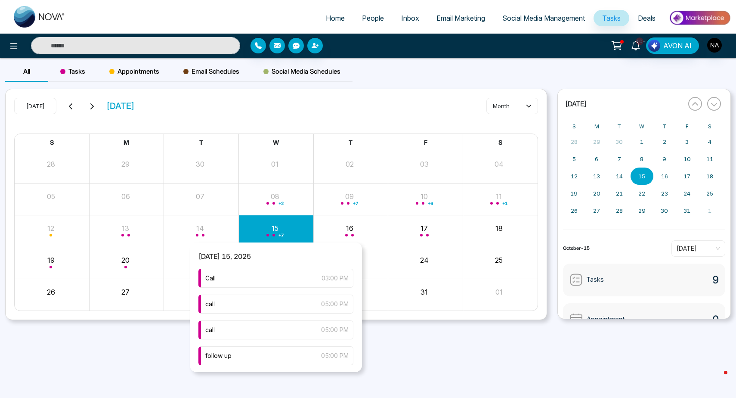
click at [263, 236] on div "+ 7" at bounding box center [276, 231] width 75 height 21
type input "*****"
click at [251, 327] on span "ask what he thought of the willows" at bounding box center [254, 328] width 98 height 9
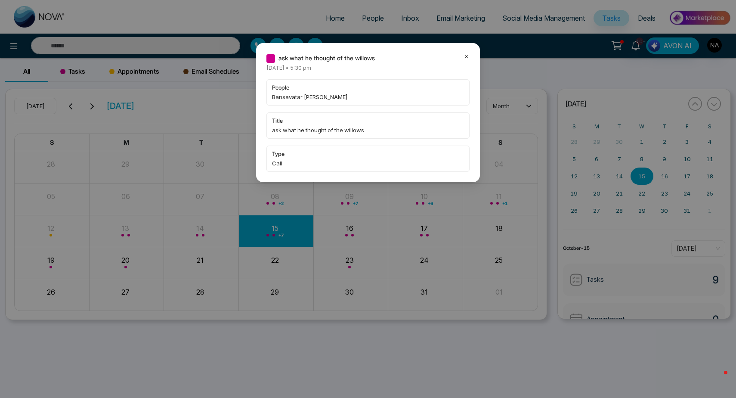
click at [463, 55] on div "ask what he thought of the willows" at bounding box center [368, 57] width 203 height 9
click at [466, 55] on icon at bounding box center [467, 56] width 6 height 6
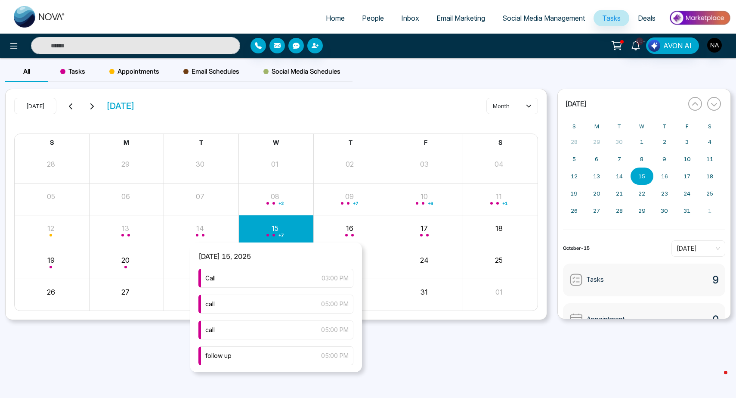
click at [263, 239] on div "+ 7" at bounding box center [276, 231] width 75 height 21
type input "*****"
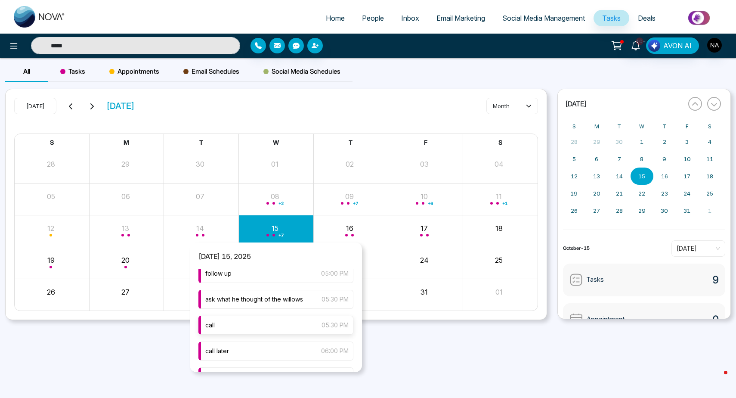
click at [230, 331] on div "call 05:30 PM" at bounding box center [276, 325] width 155 height 19
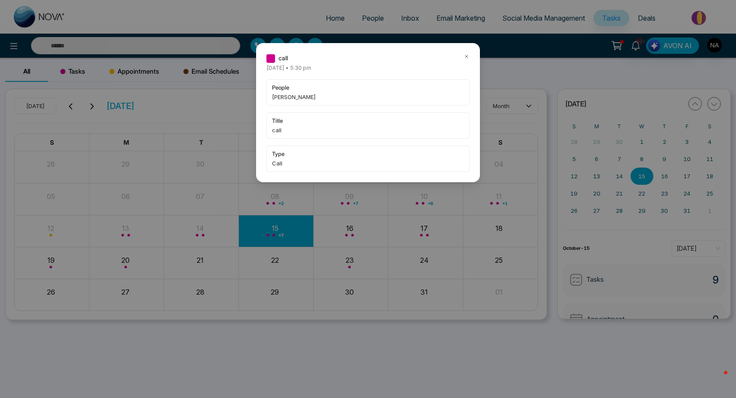
click at [466, 57] on icon at bounding box center [467, 56] width 6 height 6
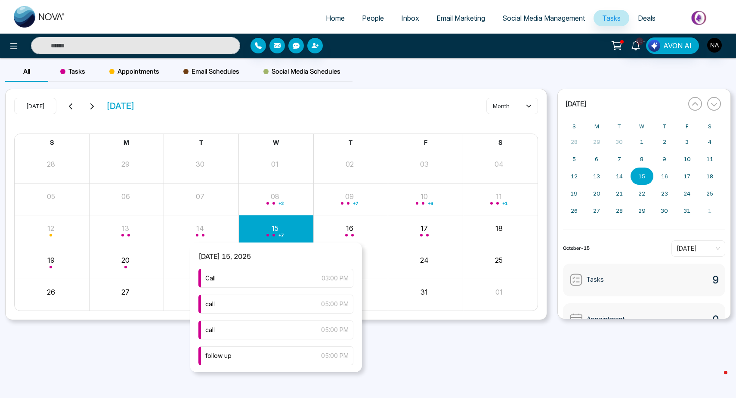
click at [280, 230] on div "+ 7" at bounding box center [276, 231] width 75 height 21
type input "*****"
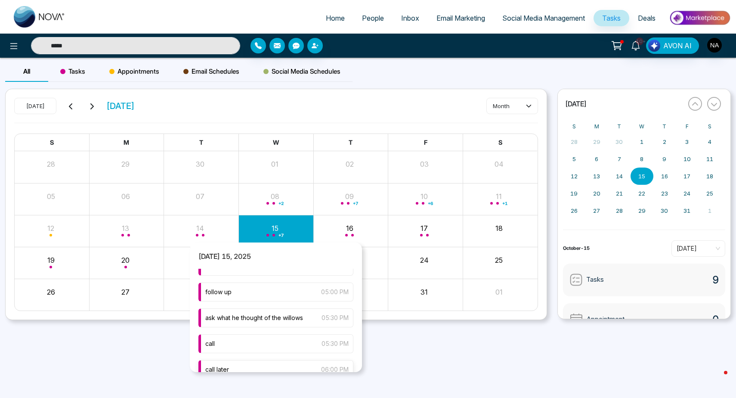
click at [222, 368] on span "call later" at bounding box center [217, 369] width 24 height 9
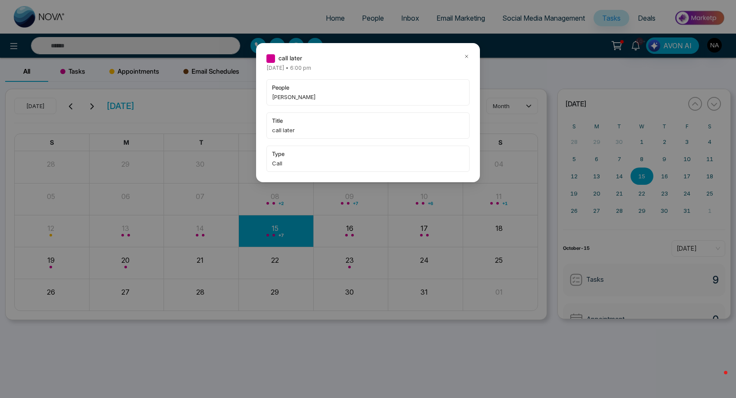
click at [467, 55] on icon at bounding box center [467, 56] width 6 height 6
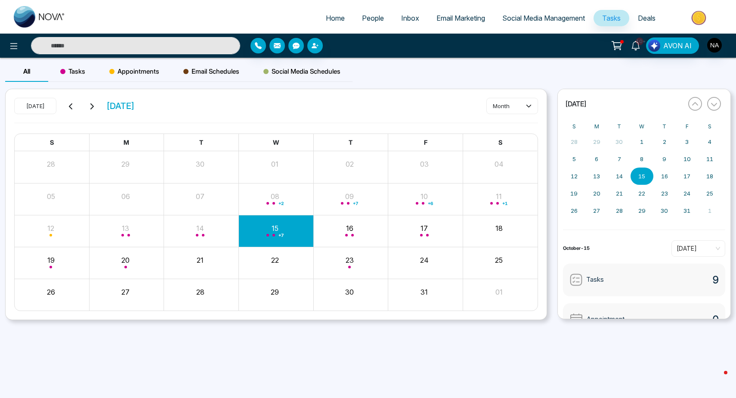
click at [146, 51] on input "text" at bounding box center [135, 45] width 209 height 17
type input "*********"
click at [131, 40] on input "*********" at bounding box center [135, 45] width 209 height 17
click at [131, 40] on input "text" at bounding box center [135, 45] width 209 height 17
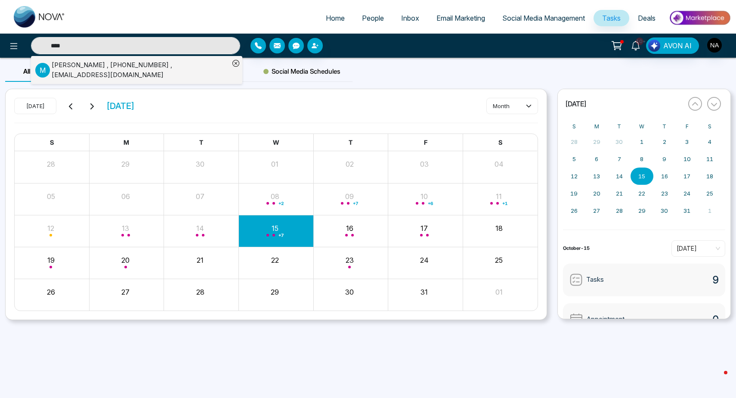
type input "****"
click at [96, 70] on div "Marc , +16475613148 , rizkalla78@gmail.com" at bounding box center [141, 69] width 178 height 19
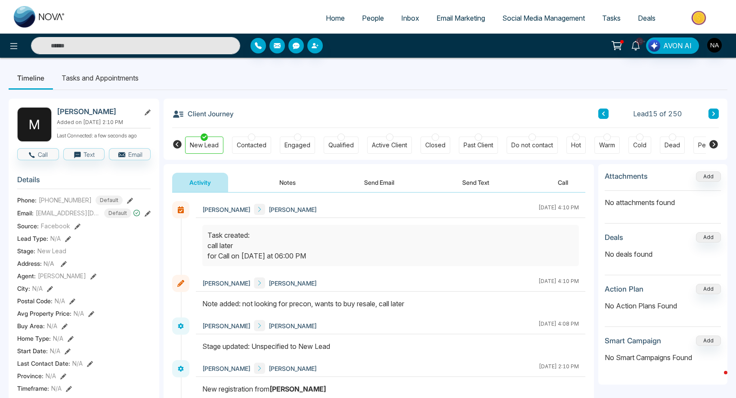
click at [144, 51] on input "text" at bounding box center [135, 45] width 209 height 17
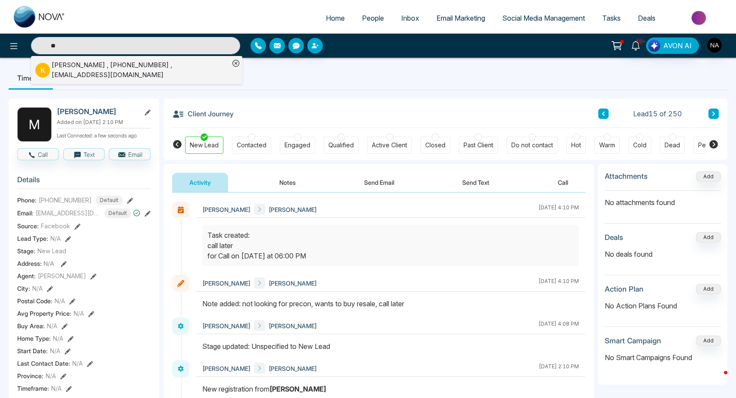
type input "*"
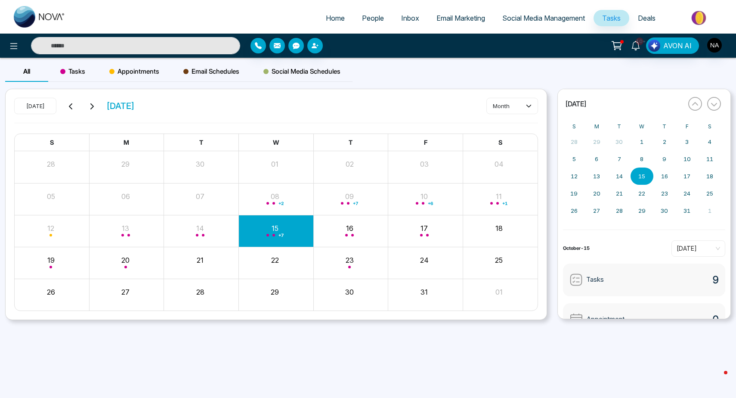
click at [281, 241] on div "Month View" at bounding box center [276, 230] width 75 height 31
click at [339, 231] on div "Month View" at bounding box center [351, 231] width 75 height 21
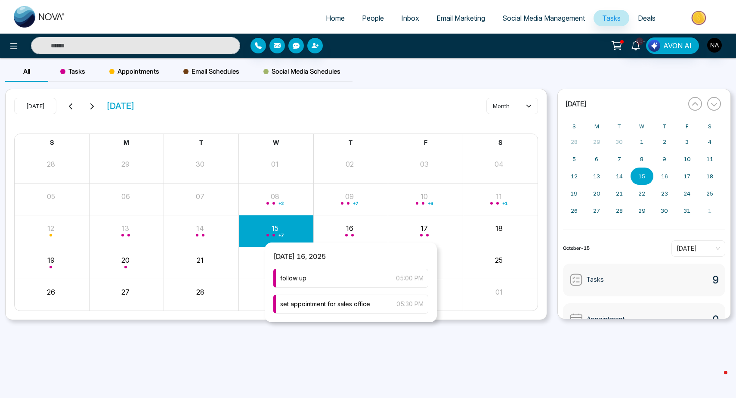
click at [285, 241] on div "Month View" at bounding box center [276, 230] width 75 height 31
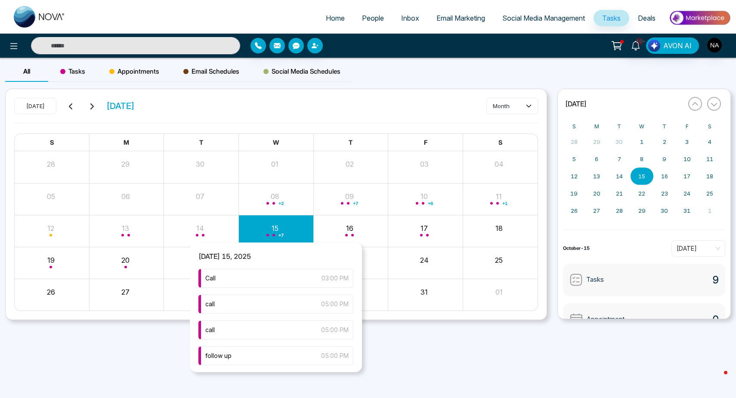
click at [268, 227] on div "+ 7" at bounding box center [276, 231] width 75 height 21
click at [252, 329] on span "ask about listings" at bounding box center [229, 327] width 49 height 9
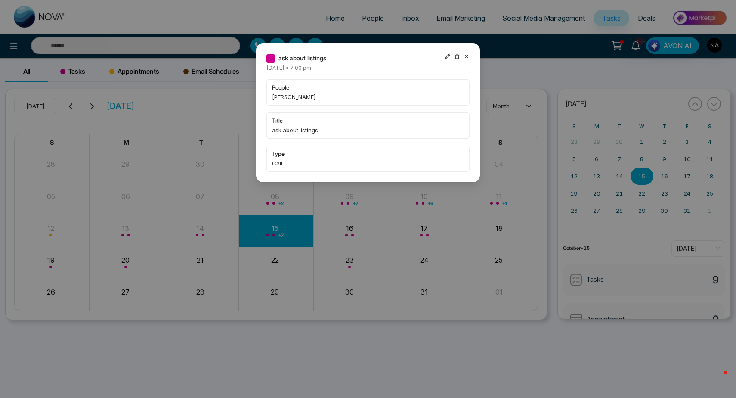
click at [470, 56] on div "ask about listings Wednesday October-15-2025 • 7:00 pm people Tarun Devgan Shar…" at bounding box center [368, 112] width 224 height 139
click at [466, 56] on icon at bounding box center [467, 56] width 6 height 6
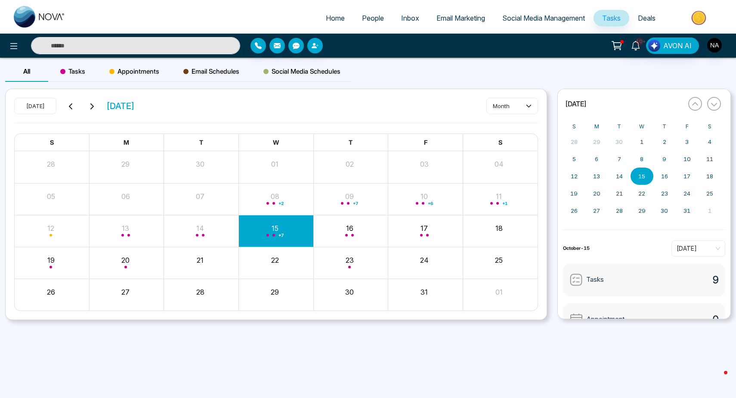
click at [193, 37] on input "text" at bounding box center [135, 45] width 209 height 17
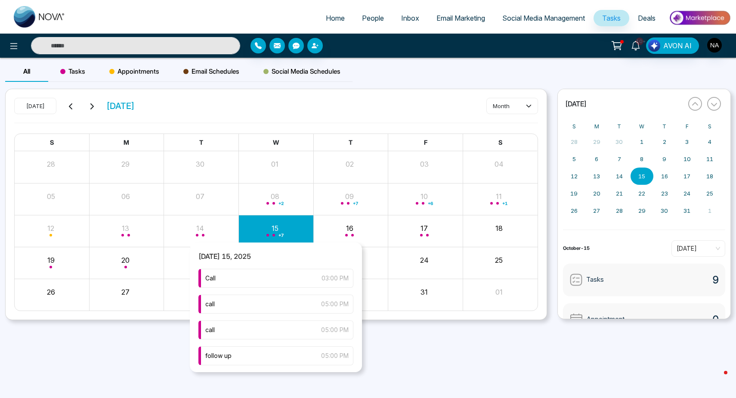
click at [289, 224] on div "+ 7" at bounding box center [276, 231] width 75 height 21
click at [222, 352] on div "call 07:00 PM" at bounding box center [276, 354] width 155 height 19
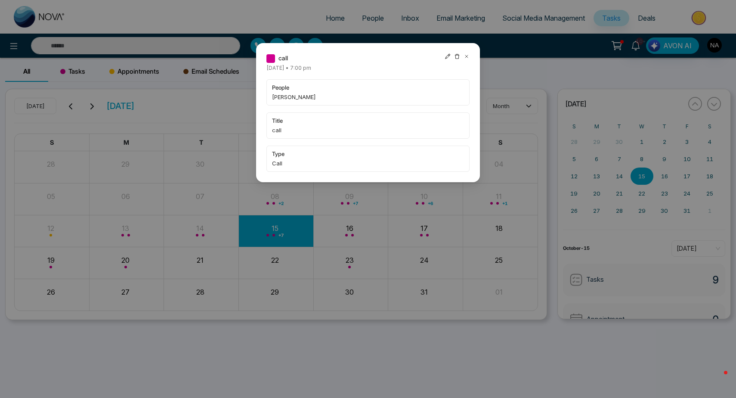
click at [468, 59] on icon at bounding box center [467, 56] width 6 height 6
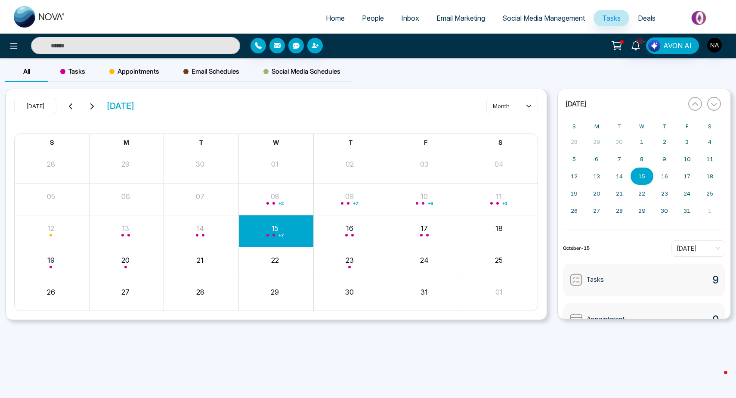
click at [68, 44] on input "text" at bounding box center [135, 45] width 209 height 17
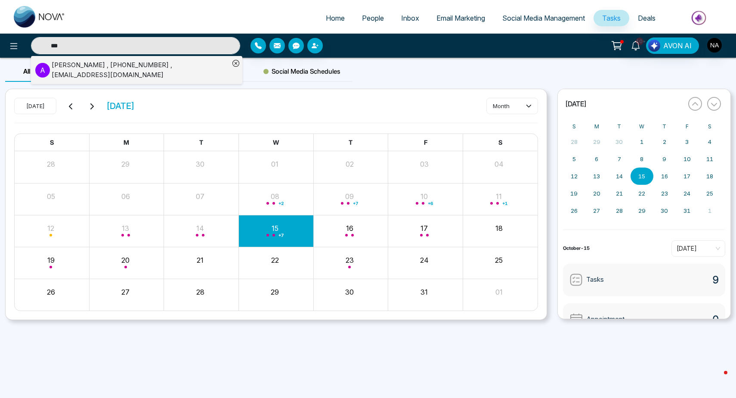
type input "***"
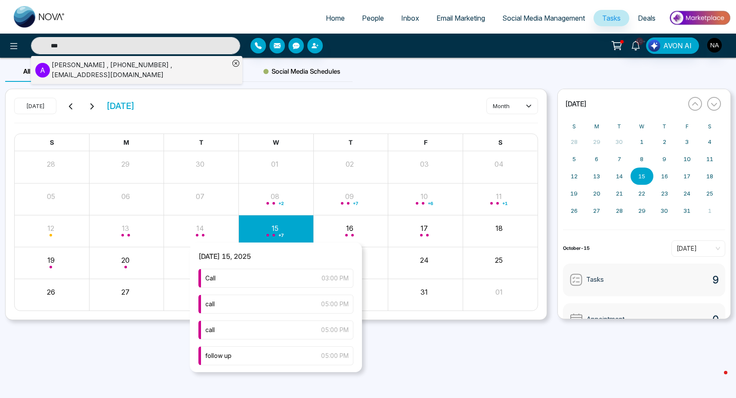
click at [277, 225] on div "+ 7" at bounding box center [276, 231] width 75 height 21
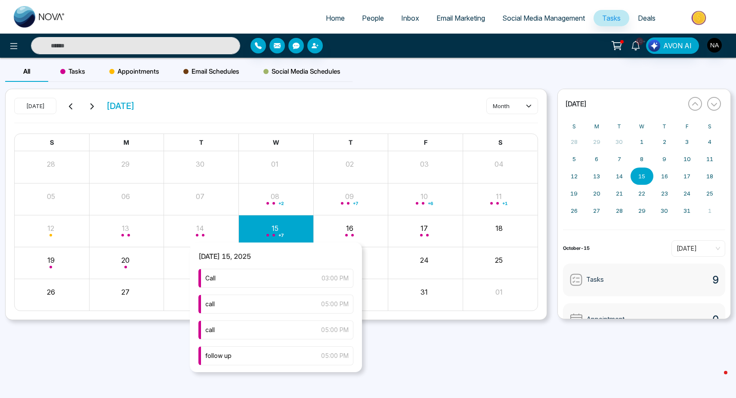
scroll to position [0, 0]
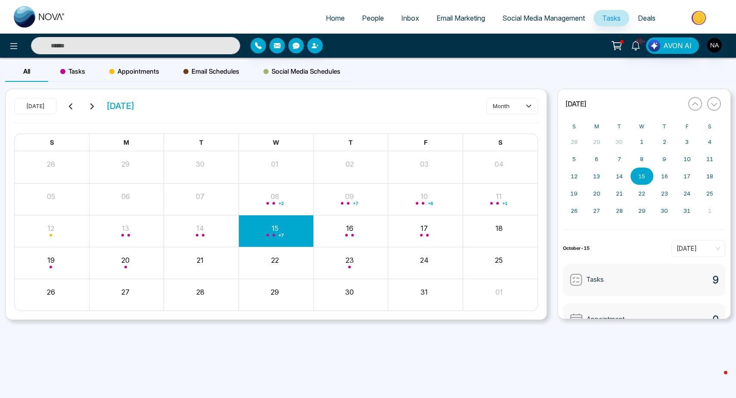
click at [144, 48] on input "text" at bounding box center [135, 45] width 209 height 17
type input "***"
click at [155, 44] on input "***" at bounding box center [135, 45] width 209 height 17
click at [155, 44] on input "text" at bounding box center [135, 45] width 209 height 17
type input "******"
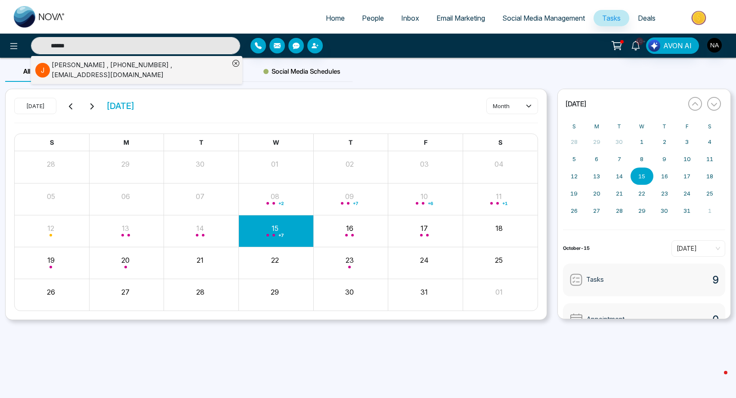
click at [165, 44] on input "******" at bounding box center [135, 45] width 209 height 17
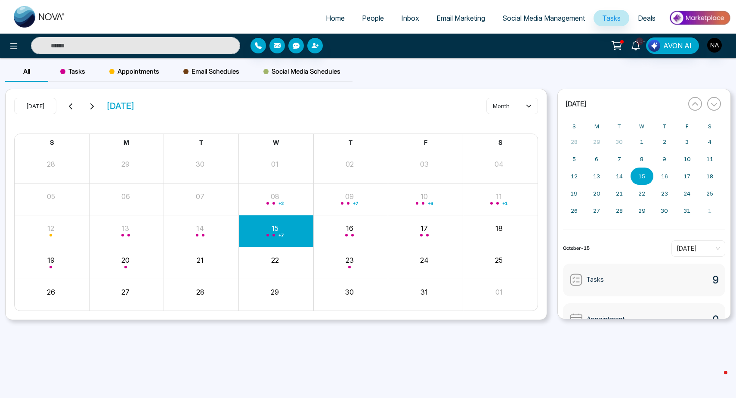
click at [165, 44] on input "text" at bounding box center [135, 45] width 209 height 17
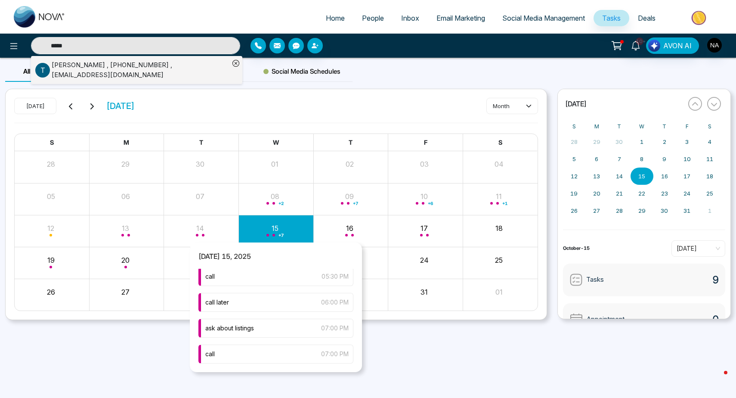
scroll to position [131, 0]
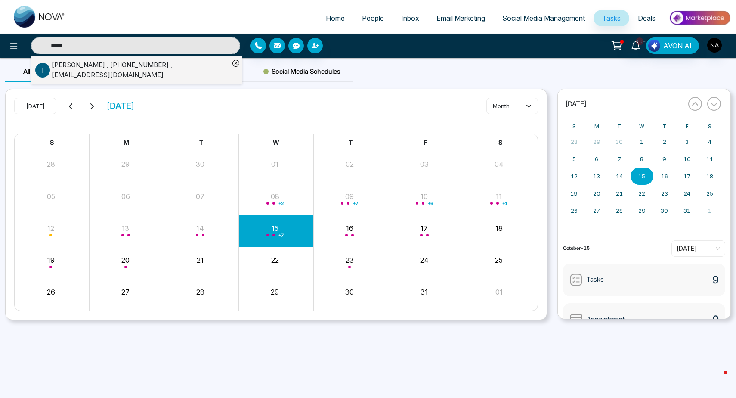
type input "*****"
click at [447, 342] on div "All Tasks Appointments Email Schedules Social Media Schedules Today October 202…" at bounding box center [368, 204] width 736 height 293
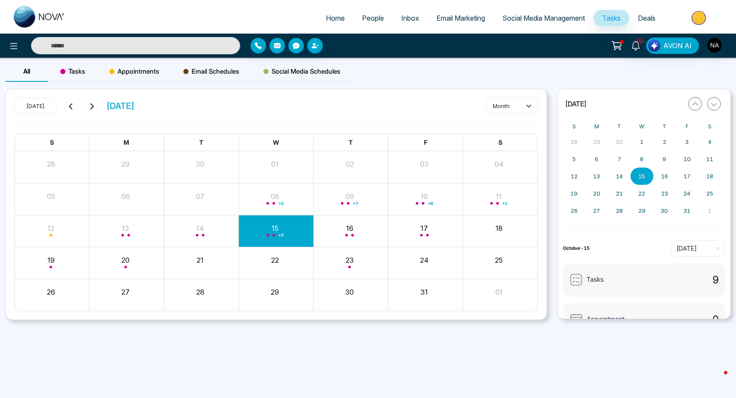
type input "*****"
click at [154, 41] on input "*****" at bounding box center [135, 45] width 209 height 17
click at [154, 41] on input "text" at bounding box center [135, 45] width 209 height 17
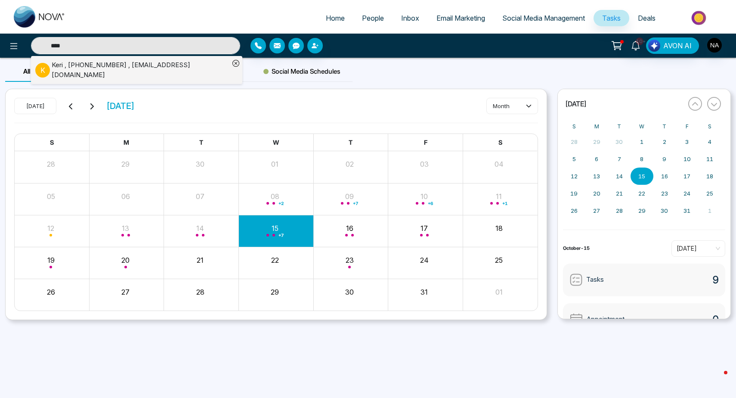
type input "****"
click at [76, 69] on div "Keri , +14167991692 , Kaa03@live.ca" at bounding box center [141, 69] width 178 height 19
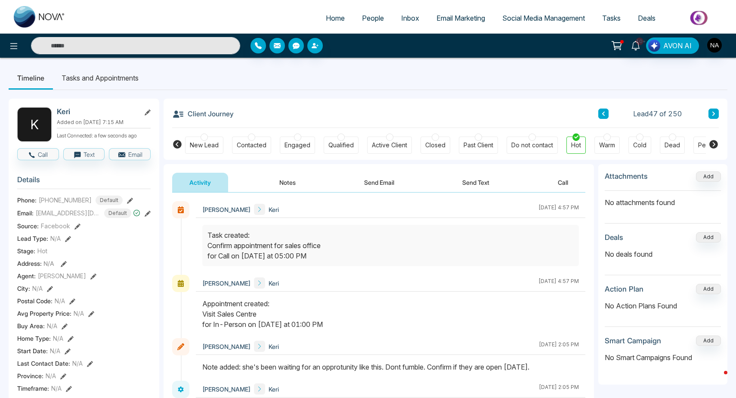
click at [636, 49] on icon at bounding box center [635, 45] width 9 height 9
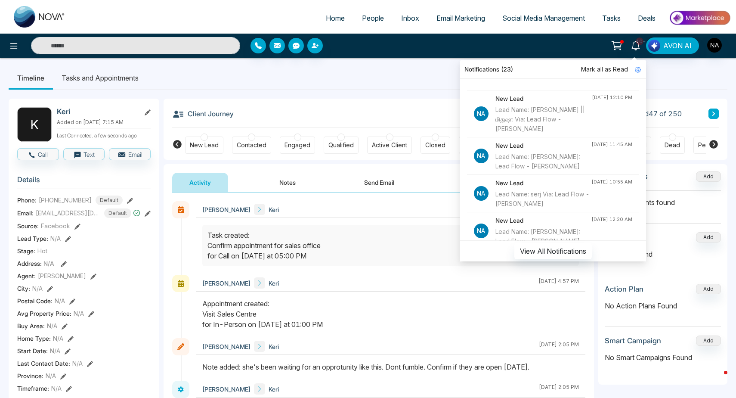
scroll to position [542, 0]
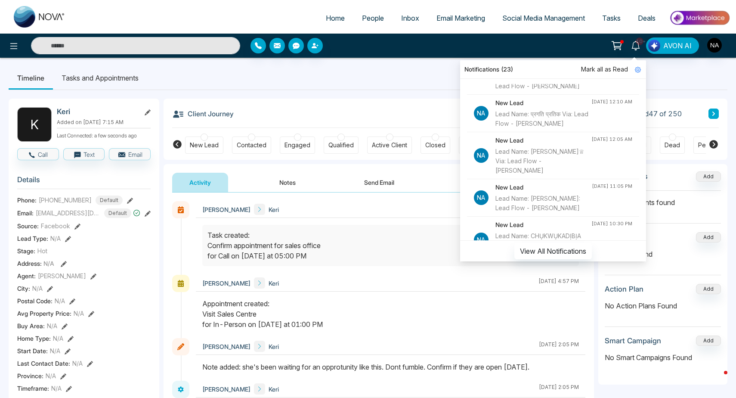
click at [606, 68] on span "Mark all as Read" at bounding box center [604, 69] width 47 height 9
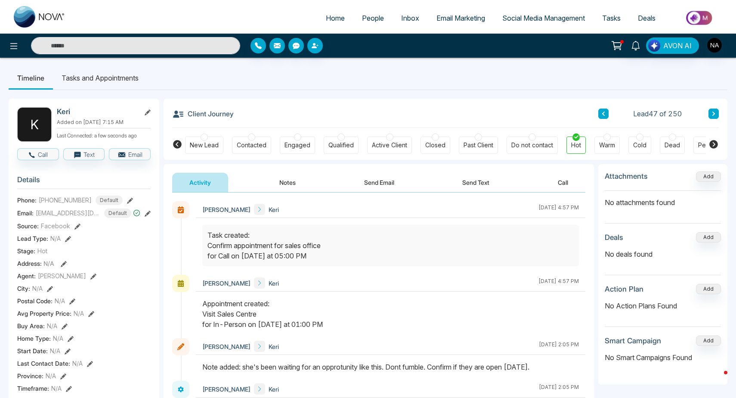
click at [405, 69] on ul "Timeline Tasks and Appointments" at bounding box center [368, 77] width 719 height 23
click at [155, 57] on div "Notifications Mark all as Read Na Task Reminder Task Name: call Type: Call - Aa…" at bounding box center [368, 46] width 736 height 24
click at [149, 52] on input "text" at bounding box center [135, 45] width 209 height 17
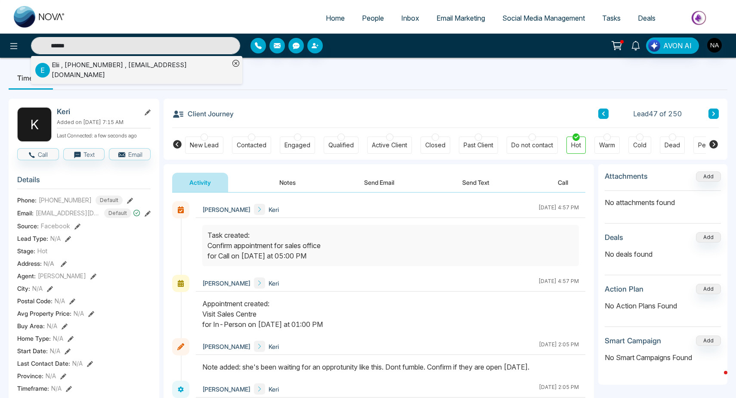
type input "******"
click at [206, 62] on div "E Elii , +14372412981 , elijahdavy@gmail.com" at bounding box center [132, 69] width 194 height 19
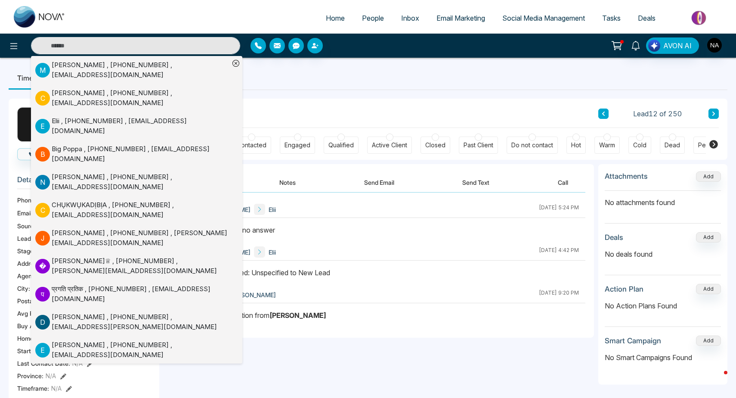
click at [255, 101] on div "Client Journey Lead 12 of 250" at bounding box center [445, 113] width 547 height 29
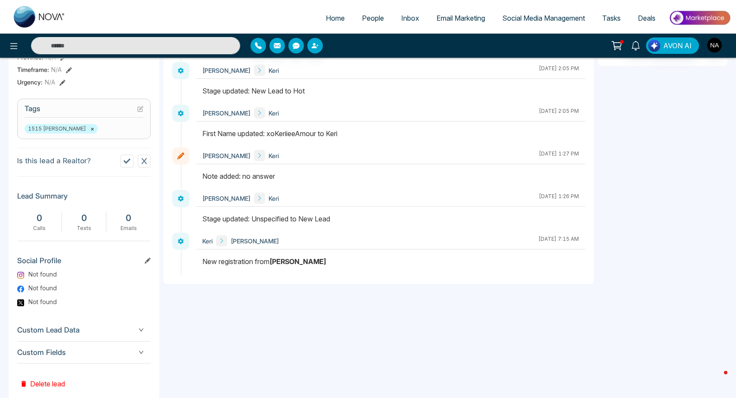
scroll to position [335, 0]
